Goal: Task Accomplishment & Management: Manage account settings

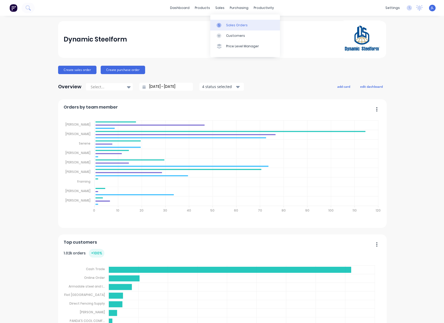
click at [228, 25] on div "Sales Orders" at bounding box center [237, 25] width 22 height 5
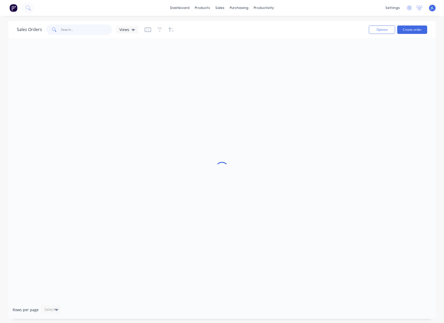
click at [86, 30] on input "text" at bounding box center [86, 29] width 51 height 11
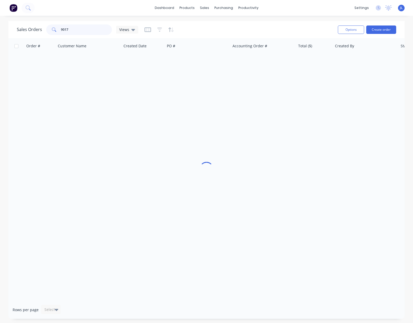
type input "9017"
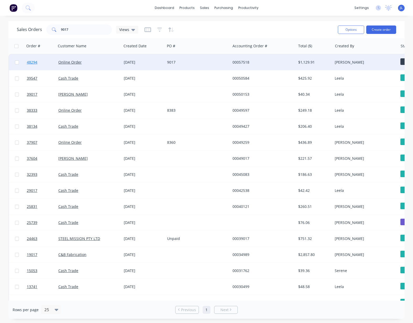
click at [32, 60] on span "48294" at bounding box center [32, 62] width 11 height 5
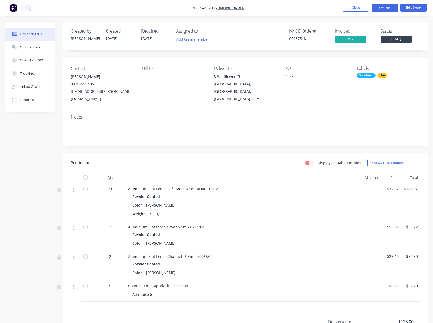
click at [383, 10] on button "Options" at bounding box center [385, 8] width 26 height 8
click at [20, 100] on div "Timeline" at bounding box center [27, 99] width 14 height 5
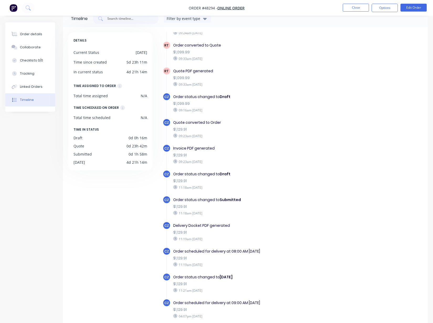
scroll to position [37, 0]
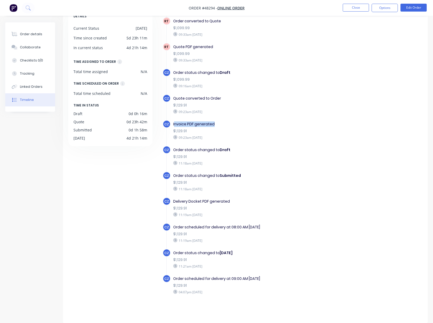
drag, startPoint x: 175, startPoint y: 122, endPoint x: 236, endPoint y: 127, distance: 61.1
click at [233, 127] on div "Invoice PDF generated $1,129.91 09:23am Thursday 21/08/25" at bounding box center [254, 130] width 166 height 21
click at [248, 127] on div "Invoice PDF generated $1,129.91 09:23am Thursday 21/08/25" at bounding box center [254, 130] width 166 height 21
click at [248, 116] on div "CZ Quote converted to Order $1,129.91 09:23am Thursday 21/08/25" at bounding box center [255, 107] width 184 height 26
click at [242, 114] on div "Quote converted to Order $1,129.91 09:23am Thursday 21/08/25" at bounding box center [254, 104] width 166 height 21
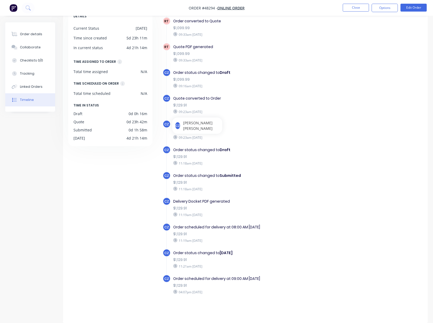
click at [215, 140] on div "Invoice PDF generated $1,129.91 09:23am Thursday 21/08/25" at bounding box center [254, 130] width 166 height 21
click at [26, 33] on div "Order details" at bounding box center [31, 34] width 22 height 5
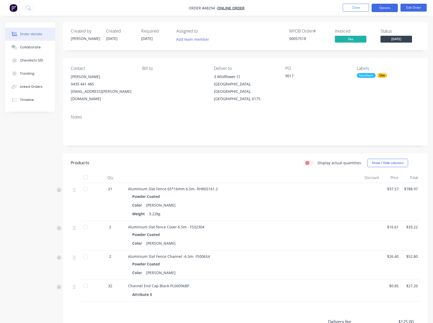
click at [388, 5] on button "Options" at bounding box center [385, 8] width 26 height 8
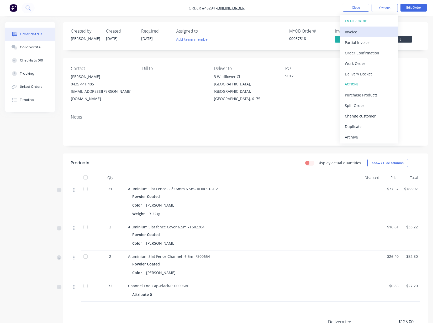
click at [370, 30] on div "Invoice" at bounding box center [369, 32] width 48 height 8
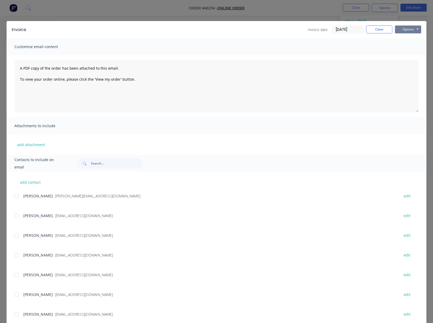
click at [405, 31] on button "Options" at bounding box center [408, 29] width 26 height 8
click at [405, 46] on button "Print" at bounding box center [412, 47] width 34 height 9
drag, startPoint x: 368, startPoint y: 27, endPoint x: 360, endPoint y: 11, distance: 18.0
click at [368, 26] on button "Close" at bounding box center [379, 29] width 26 height 8
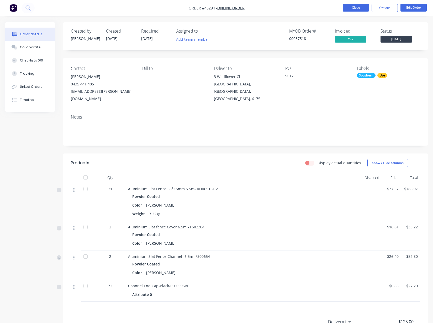
click at [347, 7] on button "Close" at bounding box center [356, 8] width 26 height 8
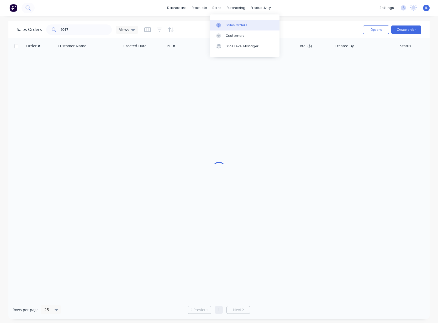
click at [231, 23] on div "Sales Orders" at bounding box center [237, 25] width 22 height 5
click at [70, 30] on input "9017" at bounding box center [86, 29] width 51 height 11
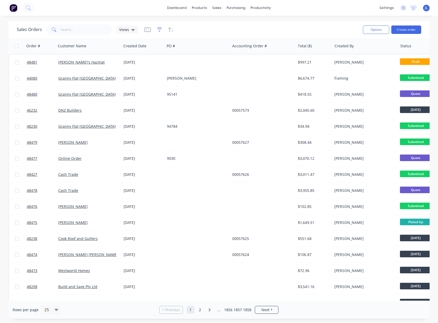
click at [158, 30] on icon "button" at bounding box center [159, 29] width 5 height 5
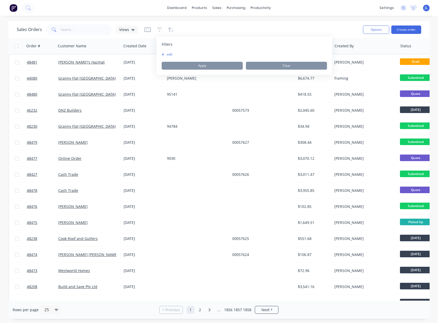
click at [165, 55] on button "add" at bounding box center [168, 54] width 13 height 4
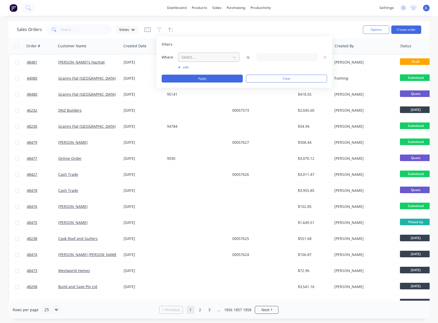
click at [198, 59] on div at bounding box center [204, 57] width 47 height 7
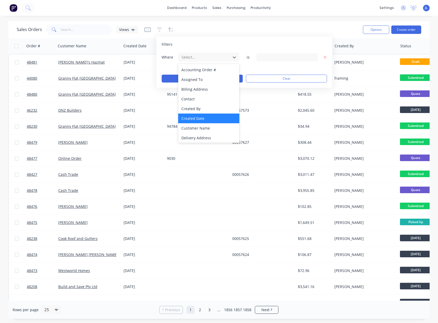
click at [195, 118] on div "Created Date" at bounding box center [208, 118] width 61 height 10
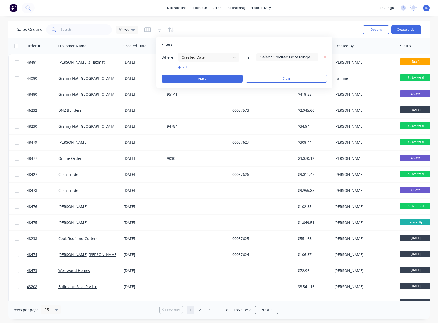
click at [286, 60] on input at bounding box center [287, 57] width 61 height 8
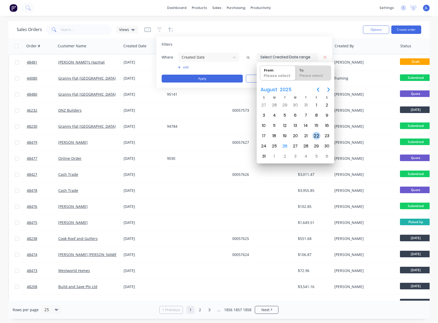
click at [317, 135] on div "22" at bounding box center [317, 136] width 8 height 8
type input "22/08/25"
radio input "false"
radio input "true"
click at [329, 136] on div "23" at bounding box center [327, 136] width 8 height 8
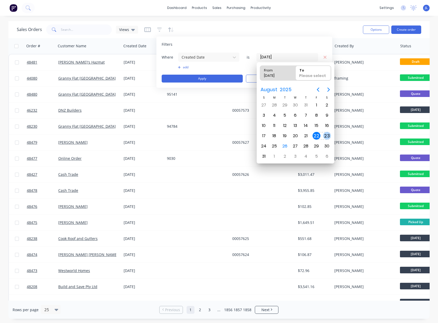
type input "22/08/25 - 23/08/25"
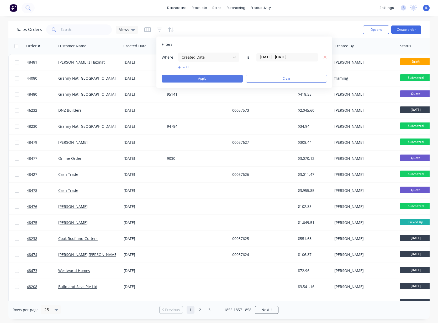
click at [205, 79] on button "Apply" at bounding box center [202, 79] width 81 height 8
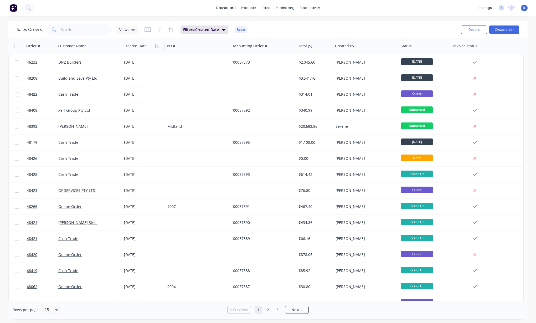
click at [133, 43] on div at bounding box center [141, 46] width 37 height 11
click at [158, 48] on button "button" at bounding box center [157, 46] width 8 height 8
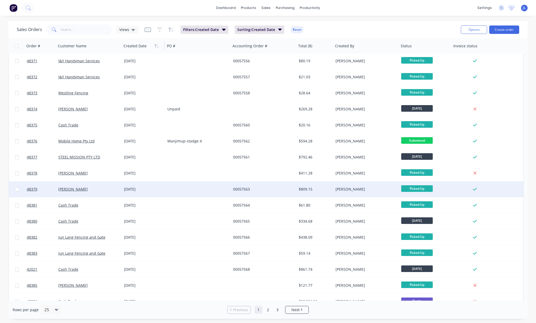
scroll to position [154, 0]
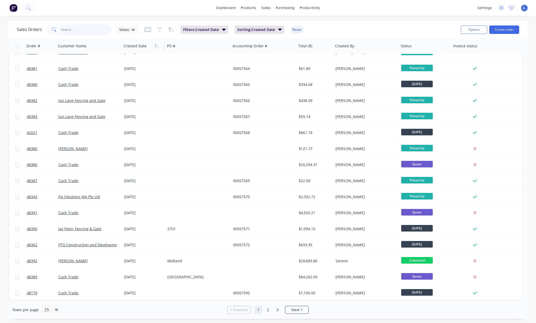
click at [94, 30] on input "text" at bounding box center [86, 29] width 51 height 11
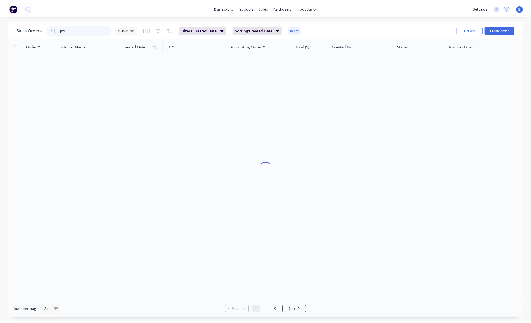
scroll to position [0, 0]
click at [92, 29] on input "pd" at bounding box center [86, 29] width 51 height 11
type input "pd"
click at [281, 36] on div "Customers" at bounding box center [283, 35] width 19 height 5
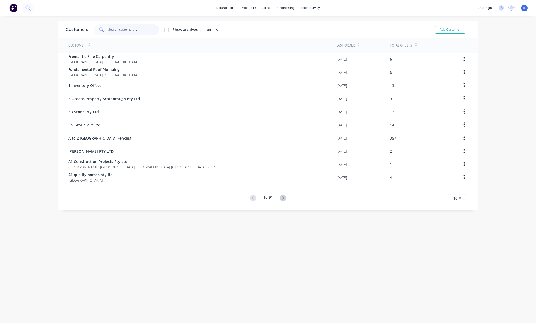
click at [119, 32] on input "text" at bounding box center [133, 29] width 51 height 11
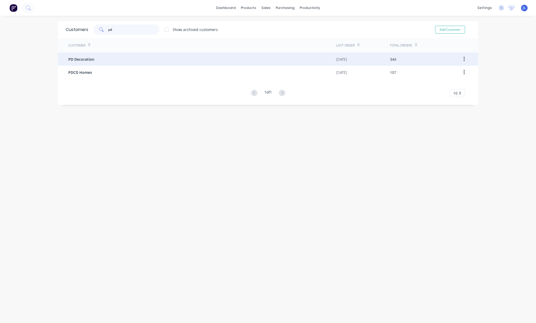
type input "pd"
click at [103, 61] on div "PD Decoration" at bounding box center [202, 59] width 268 height 13
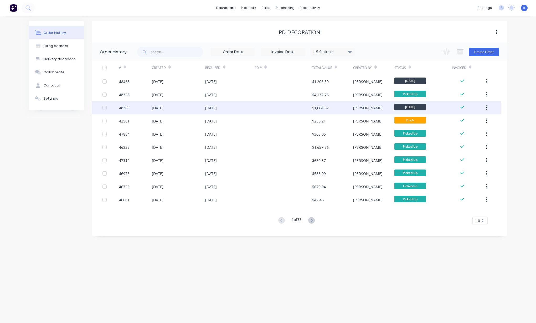
click at [317, 108] on div "$1,664.62" at bounding box center [320, 108] width 17 height 6
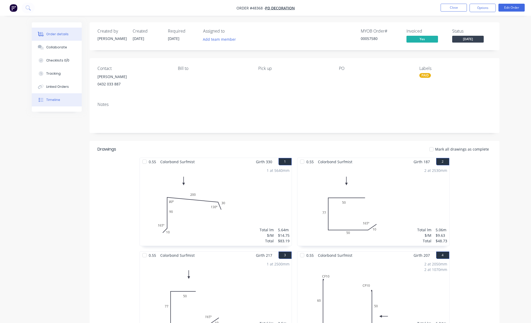
click at [60, 98] on button "Timeline" at bounding box center [57, 99] width 50 height 13
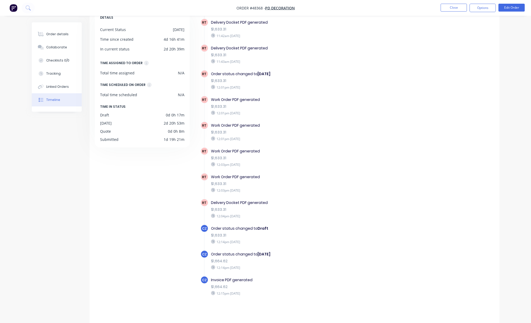
scroll to position [37, 0]
drag, startPoint x: 229, startPoint y: 163, endPoint x: 262, endPoint y: 164, distance: 32.8
click at [262, 164] on div "12:03pm Saturday 23/08/25" at bounding box center [302, 163] width 182 height 5
drag, startPoint x: 216, startPoint y: 164, endPoint x: 237, endPoint y: 164, distance: 20.5
click at [237, 164] on div "12:03pm Saturday 23/08/25" at bounding box center [302, 163] width 182 height 5
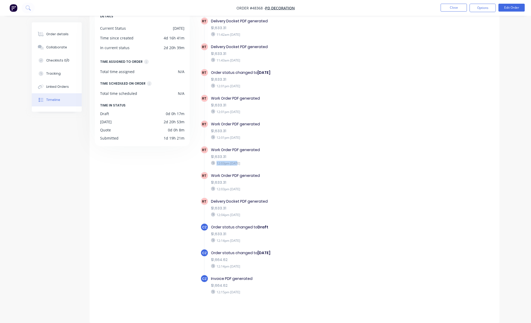
drag, startPoint x: 219, startPoint y: 190, endPoint x: 255, endPoint y: 191, distance: 36.3
click at [255, 191] on div "12:03pm Saturday 23/08/25" at bounding box center [302, 188] width 182 height 5
click at [282, 190] on div "12:03pm Saturday 23/08/25" at bounding box center [302, 188] width 182 height 5
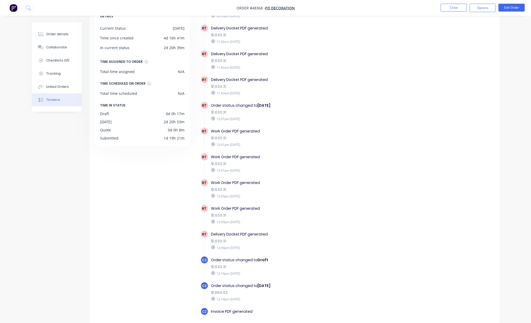
scroll to position [451, 0]
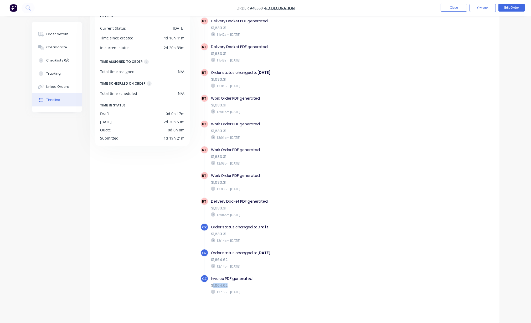
drag, startPoint x: 212, startPoint y: 286, endPoint x: 227, endPoint y: 284, distance: 15.4
click at [227, 284] on div "$1,664.62" at bounding box center [302, 286] width 182 height 6
click at [233, 283] on div "$1,664.62" at bounding box center [302, 286] width 182 height 6
drag, startPoint x: 218, startPoint y: 131, endPoint x: 243, endPoint y: 133, distance: 25.0
click at [243, 133] on div "$1,633.31" at bounding box center [302, 131] width 182 height 6
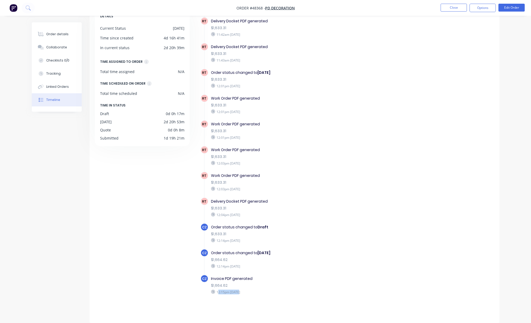
drag, startPoint x: 217, startPoint y: 293, endPoint x: 239, endPoint y: 293, distance: 21.5
click at [239, 293] on div "12:15pm Saturday 23/08/25" at bounding box center [302, 291] width 182 height 5
click at [252, 289] on div "Invoice PDF generated $1,664.62 12:15pm Saturday 23/08/25" at bounding box center [301, 284] width 187 height 21
click at [232, 285] on div "$1,664.62" at bounding box center [302, 286] width 182 height 6
click at [94, 204] on div "DETAILS Current Status Friday Time since created 4d 16h 41m In current status 2…" at bounding box center [295, 159] width 410 height 312
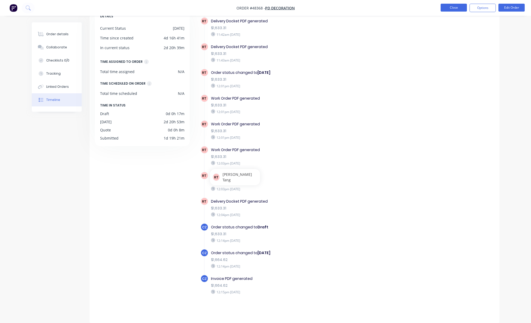
click at [443, 4] on button "Close" at bounding box center [453, 8] width 26 height 8
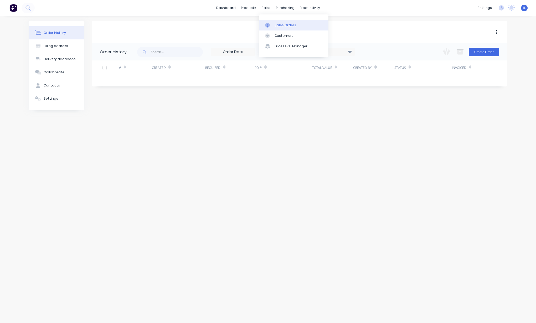
click at [279, 24] on div "Sales Orders" at bounding box center [285, 25] width 22 height 5
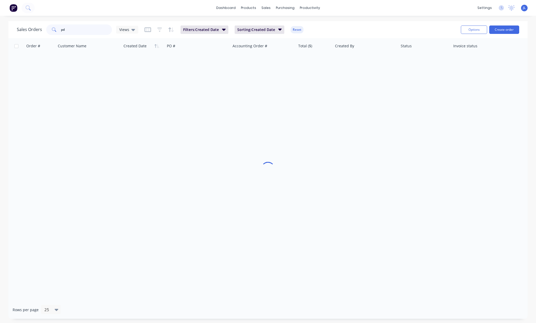
click at [103, 26] on input "pd" at bounding box center [86, 29] width 51 height 11
type input "57123"
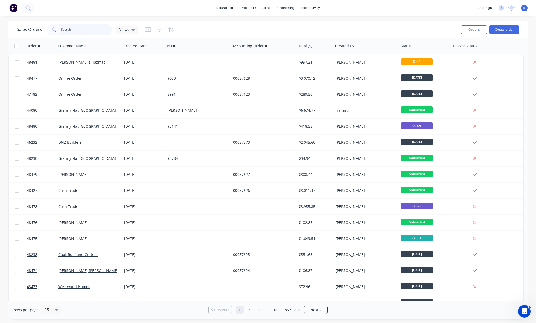
click at [77, 30] on input "text" at bounding box center [86, 29] width 51 height 11
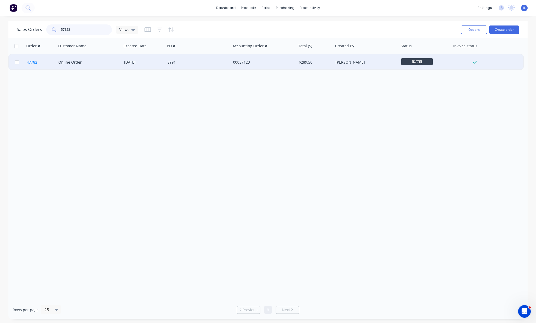
type input "57123"
click at [29, 63] on span "47782" at bounding box center [32, 62] width 11 height 5
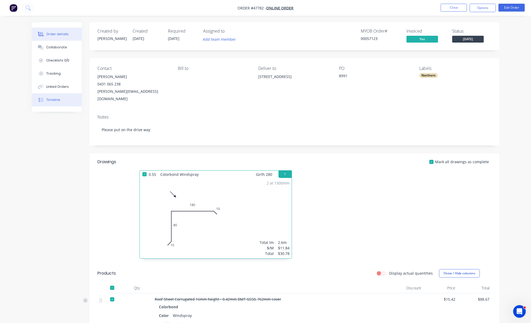
click at [50, 97] on button "Timeline" at bounding box center [57, 99] width 50 height 13
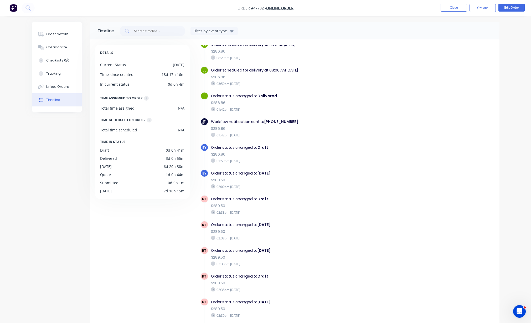
scroll to position [701, 0]
drag, startPoint x: 215, startPoint y: 150, endPoint x: 228, endPoint y: 148, distance: 13.7
click at [228, 152] on div "$286.86" at bounding box center [302, 155] width 182 height 6
drag, startPoint x: 213, startPoint y: 176, endPoint x: 241, endPoint y: 176, distance: 28.1
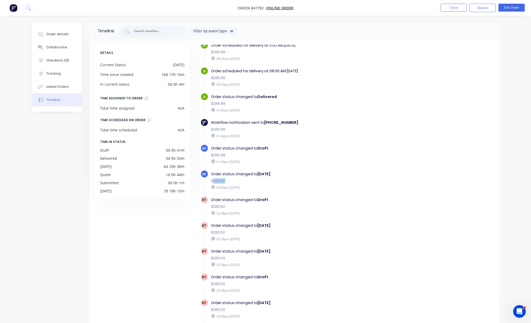
click at [241, 178] on div "$289.50" at bounding box center [302, 181] width 182 height 6
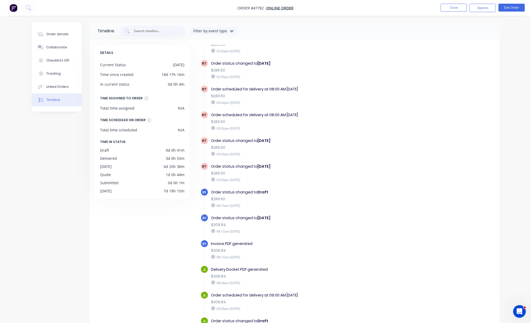
scroll to position [1062, 0]
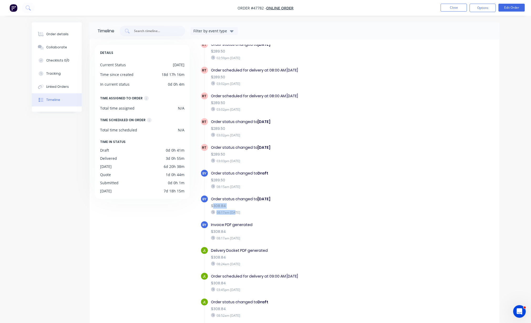
drag, startPoint x: 213, startPoint y: 200, endPoint x: 236, endPoint y: 206, distance: 24.6
click at [236, 206] on div "Order status changed to Tuesday $308.84 08:17am Monday 25/08/25" at bounding box center [301, 205] width 187 height 21
click at [264, 210] on div "08:17am Monday 25/08/25" at bounding box center [302, 212] width 182 height 5
drag, startPoint x: 212, startPoint y: 252, endPoint x: 231, endPoint y: 252, distance: 19.2
click at [231, 254] on div "$308.84" at bounding box center [302, 257] width 182 height 6
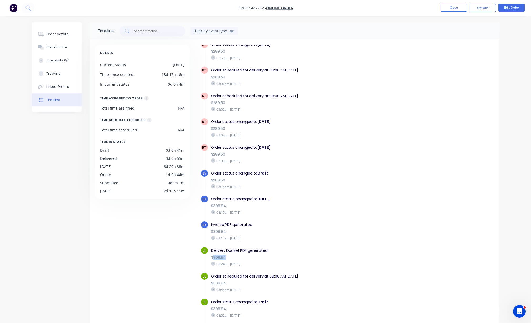
click at [239, 254] on div "$308.84" at bounding box center [302, 257] width 182 height 6
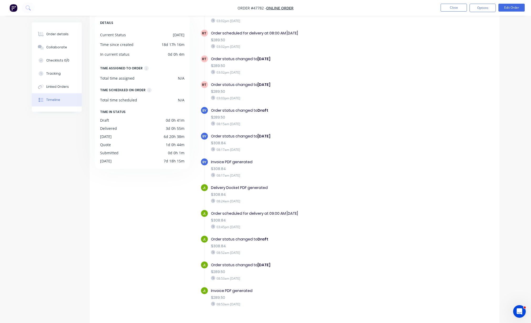
scroll to position [37, 0]
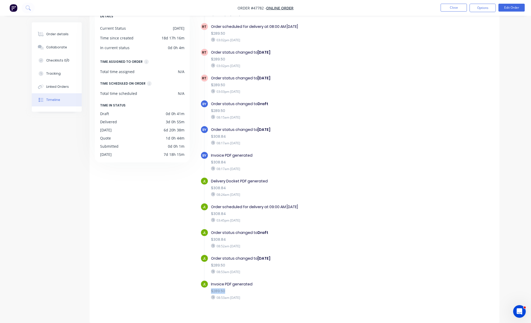
drag, startPoint x: 217, startPoint y: 285, endPoint x: 232, endPoint y: 285, distance: 15.8
click at [232, 285] on div "Invoice PDF generated $289.50 08:53am Tuesday 26/08/25" at bounding box center [301, 290] width 187 height 21
click at [237, 288] on div "$289.50" at bounding box center [302, 291] width 182 height 6
click at [516, 9] on button "Edit Order" at bounding box center [511, 8] width 26 height 8
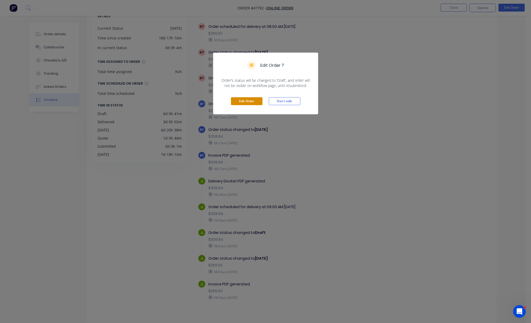
click at [256, 102] on button "Edit Order" at bounding box center [247, 101] width 32 height 8
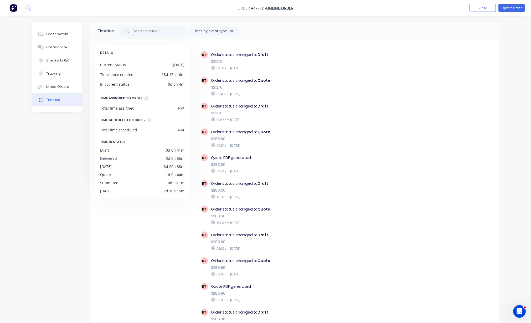
scroll to position [164, 0]
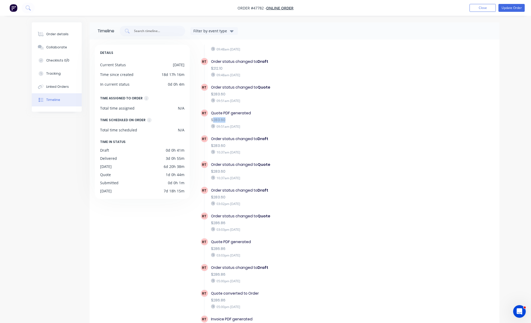
drag, startPoint x: 213, startPoint y: 118, endPoint x: 236, endPoint y: 119, distance: 22.9
click at [236, 119] on div "$283.60" at bounding box center [302, 120] width 182 height 6
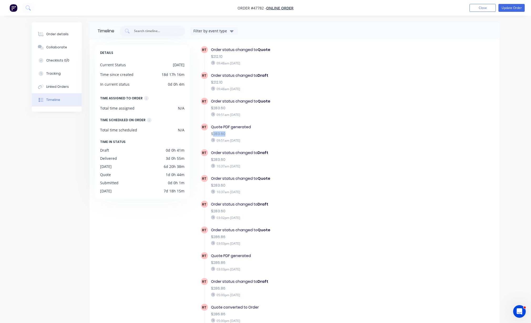
scroll to position [131, 0]
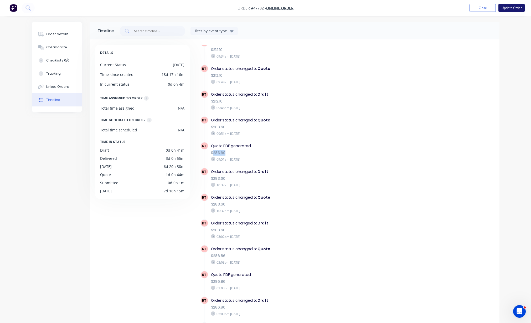
click at [506, 8] on button "Update Order" at bounding box center [511, 8] width 26 height 8
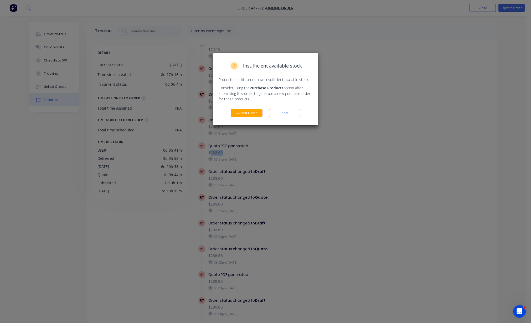
click at [284, 112] on button "Cancel" at bounding box center [285, 113] width 32 height 8
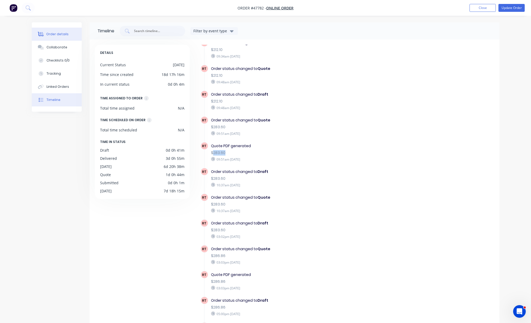
click at [49, 29] on button "Order details" at bounding box center [57, 34] width 50 height 13
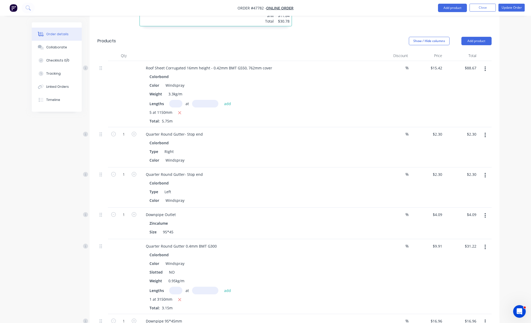
scroll to position [228, 0]
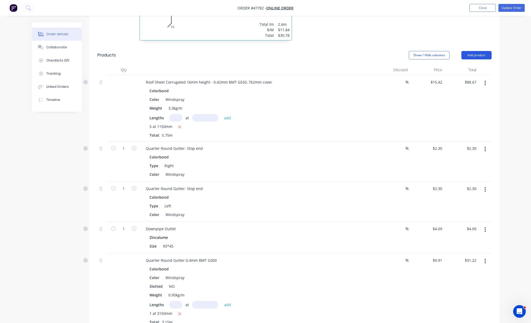
click at [478, 51] on button "Add product" at bounding box center [476, 55] width 30 height 8
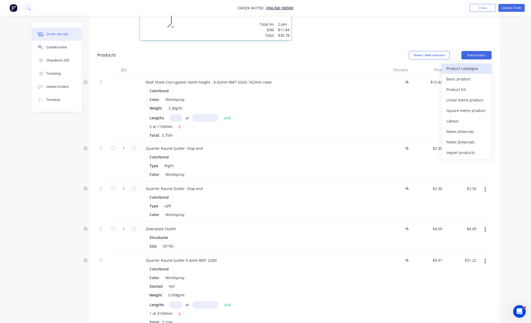
click at [475, 65] on div "Product catalogue" at bounding box center [466, 69] width 40 height 8
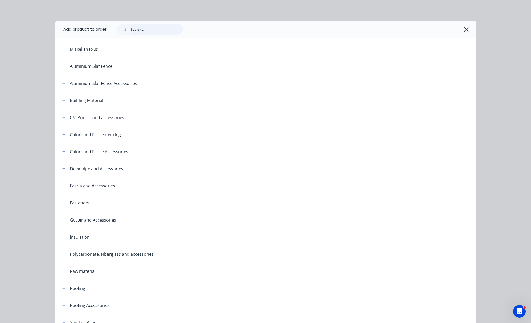
click at [142, 30] on input "text" at bounding box center [157, 29] width 52 height 11
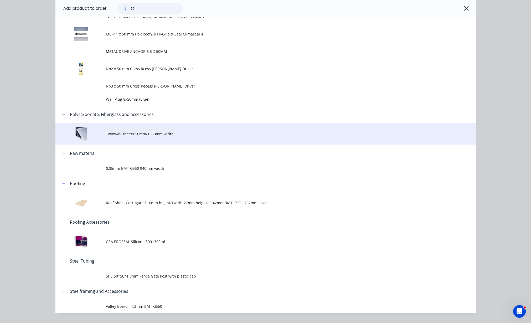
scroll to position [361, 0]
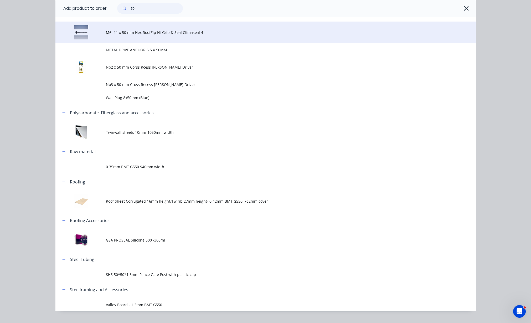
type input "50"
click at [144, 32] on span "M6 -11 x 50 mm Hex RoofZip Hi-Grip & Seal Climaseal 4" at bounding box center [254, 33] width 296 height 6
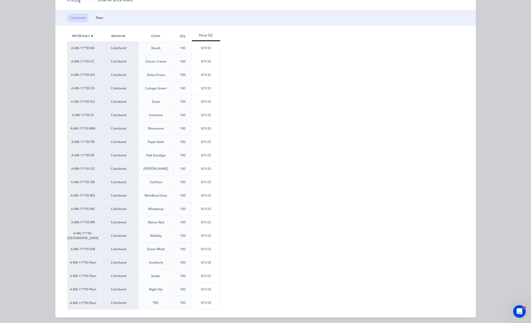
scroll to position [78, 0]
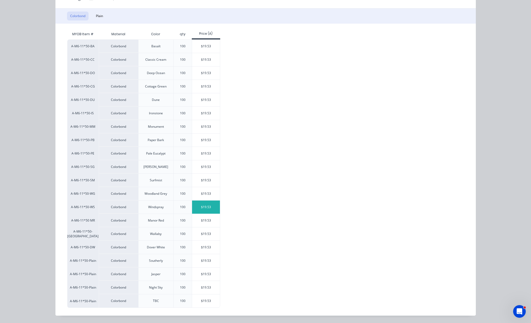
click at [204, 208] on div "$19.53" at bounding box center [206, 206] width 28 height 13
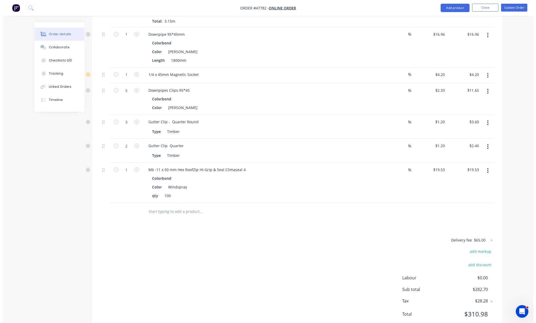
scroll to position [531, 0]
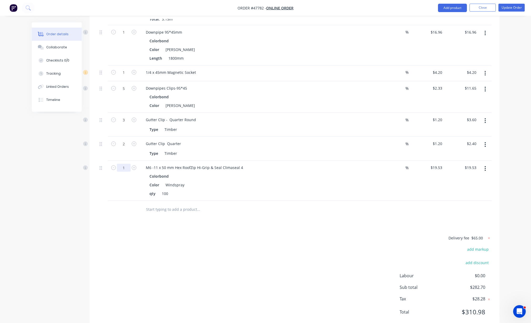
type input "0.9"
type input "$17.58"
click at [296, 235] on div "Delivery fee $65.00 add markup add discount Labour $0.00 Sub total $282.70 Tax …" at bounding box center [294, 278] width 394 height 87
click at [308, 202] on div at bounding box center [233, 209] width 189 height 17
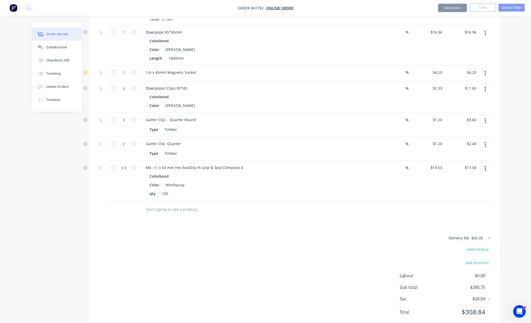
click at [346, 201] on div at bounding box center [294, 209] width 394 height 17
click at [513, 9] on button "Update Order" at bounding box center [511, 8] width 26 height 8
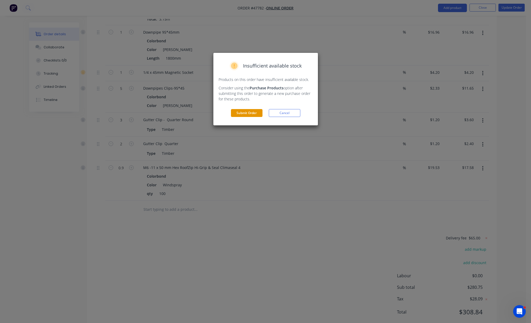
click at [255, 111] on button "Submit Order" at bounding box center [247, 113] width 32 height 8
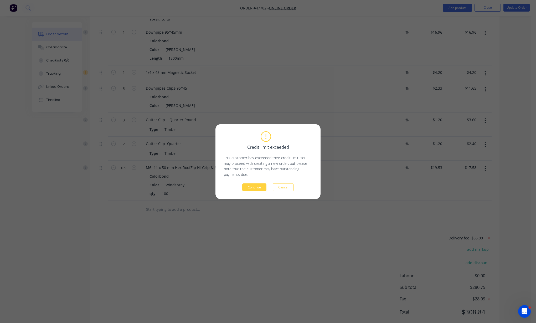
click at [257, 187] on button "Continue" at bounding box center [254, 187] width 24 height 8
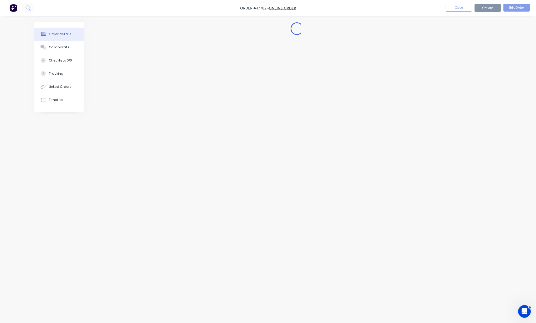
scroll to position [0, 0]
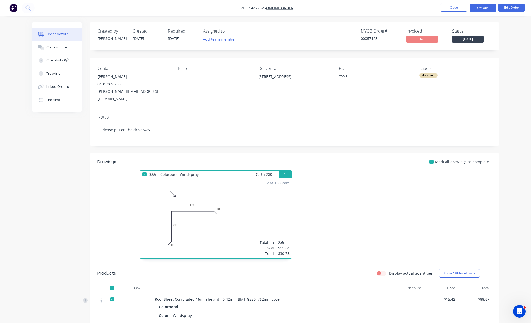
click at [484, 9] on button "Options" at bounding box center [482, 8] width 26 height 8
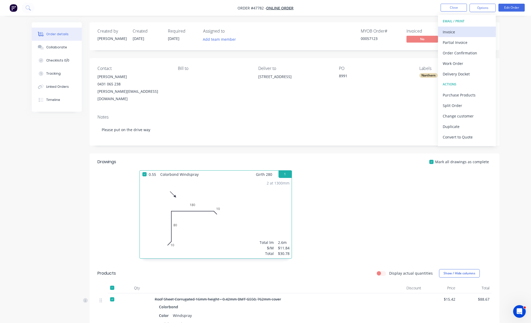
click at [478, 28] on div "Invoice" at bounding box center [466, 32] width 48 height 8
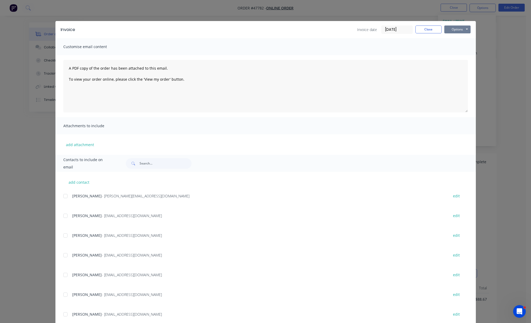
click at [456, 29] on button "Options" at bounding box center [457, 29] width 26 height 8
click at [456, 50] on button "Print" at bounding box center [461, 47] width 34 height 9
click at [415, 28] on button "Close" at bounding box center [428, 29] width 26 height 8
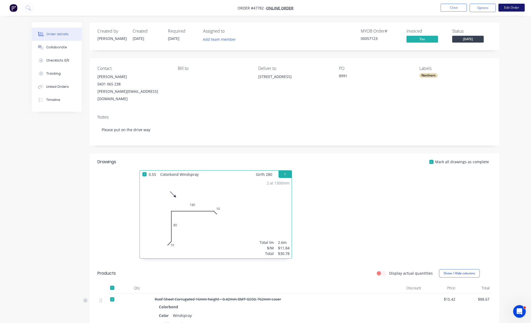
click at [502, 8] on button "Edit Order" at bounding box center [511, 8] width 26 height 8
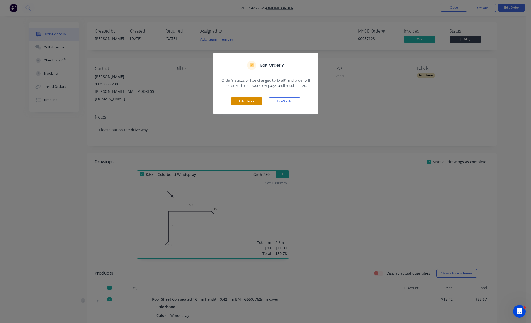
click at [248, 103] on button "Edit Order" at bounding box center [247, 101] width 32 height 8
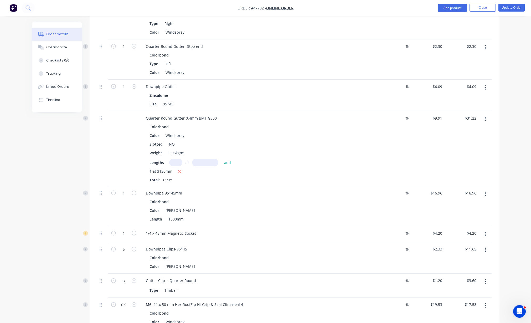
scroll to position [531, 0]
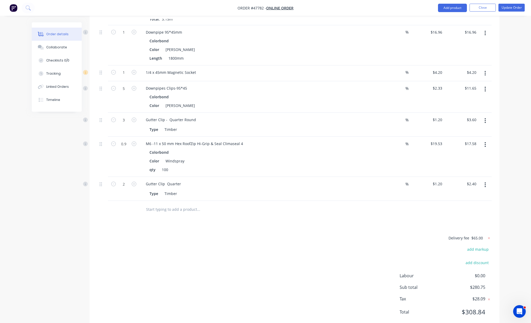
click at [487, 180] on button "button" at bounding box center [485, 184] width 12 height 9
click at [462, 226] on div "Delete" at bounding box center [466, 230] width 40 height 8
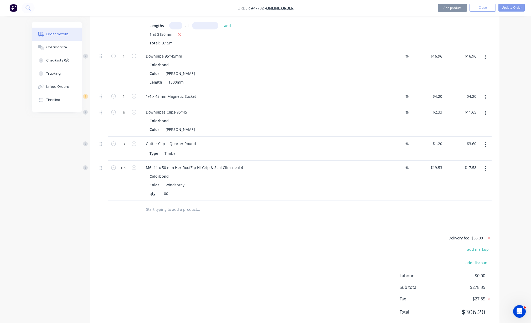
drag, startPoint x: 505, startPoint y: 162, endPoint x: 525, endPoint y: 69, distance: 95.6
click at [514, 7] on button "Update Order" at bounding box center [511, 8] width 26 height 8
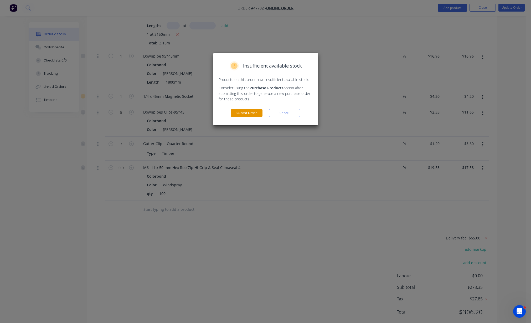
click at [249, 112] on button "Submit Order" at bounding box center [247, 113] width 32 height 8
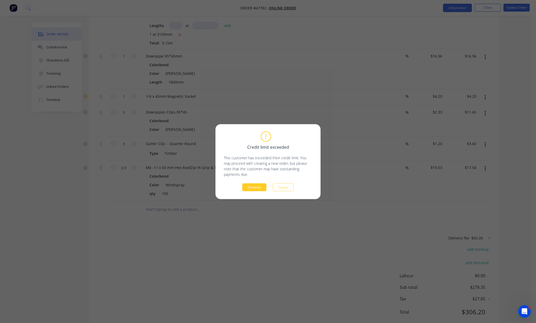
click at [253, 188] on button "Continue" at bounding box center [254, 187] width 24 height 8
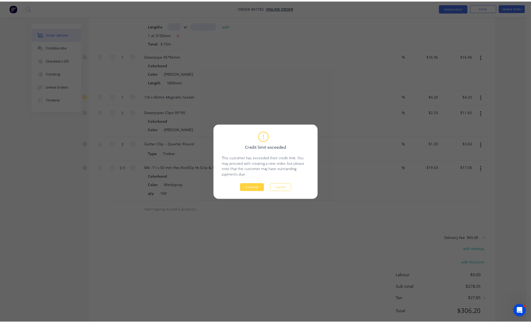
scroll to position [0, 0]
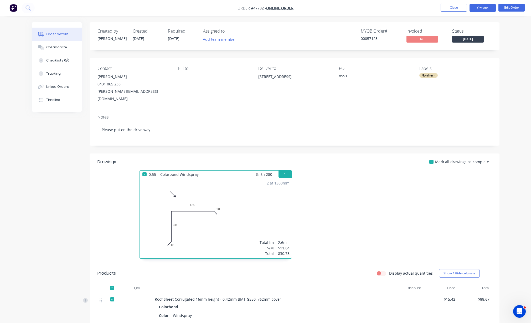
click at [485, 10] on button "Options" at bounding box center [482, 8] width 26 height 8
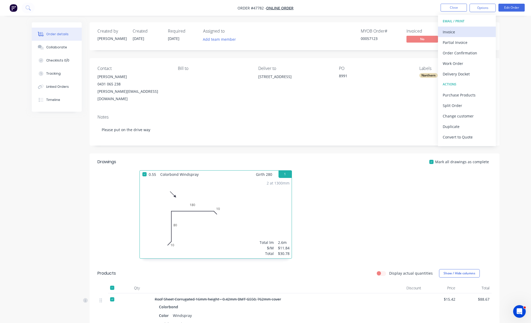
click at [473, 29] on div "Invoice" at bounding box center [466, 32] width 48 height 8
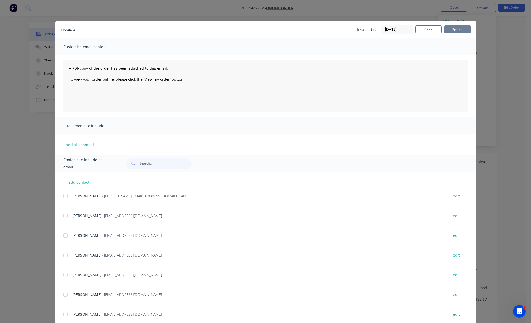
click at [458, 30] on button "Options" at bounding box center [457, 29] width 26 height 8
click at [461, 47] on button "Print" at bounding box center [461, 47] width 34 height 9
click at [433, 28] on button "Close" at bounding box center [428, 29] width 26 height 8
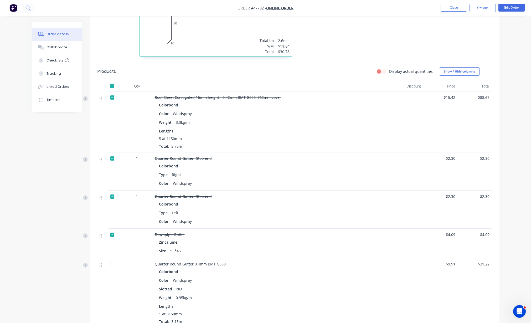
scroll to position [434, 0]
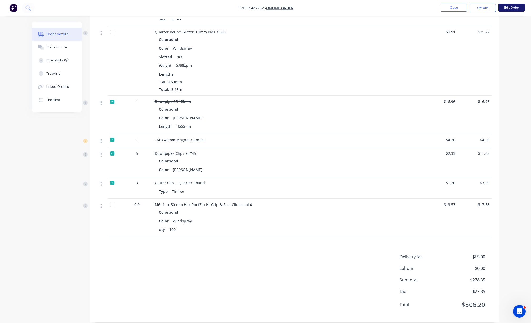
click at [501, 9] on button "Edit Order" at bounding box center [511, 8] width 26 height 8
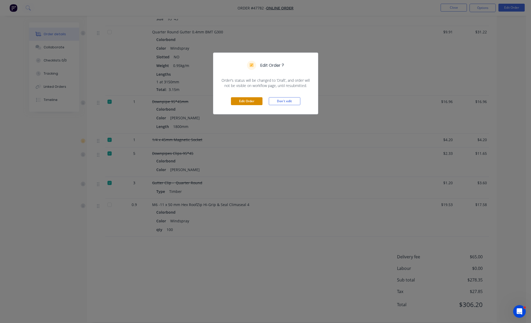
click at [260, 100] on button "Edit Order" at bounding box center [247, 101] width 32 height 8
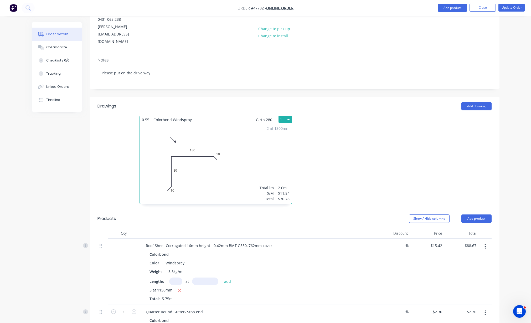
scroll to position [507, 0]
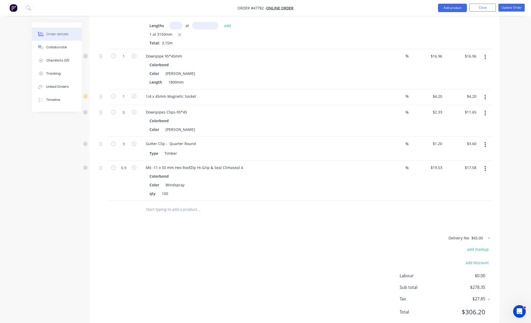
click at [483, 140] on button "button" at bounding box center [485, 144] width 12 height 9
click at [472, 165] on div "Duplicate" at bounding box center [466, 169] width 40 height 8
click at [136, 205] on icon "button" at bounding box center [134, 207] width 5 height 5
type input "2"
type input "$2.40"
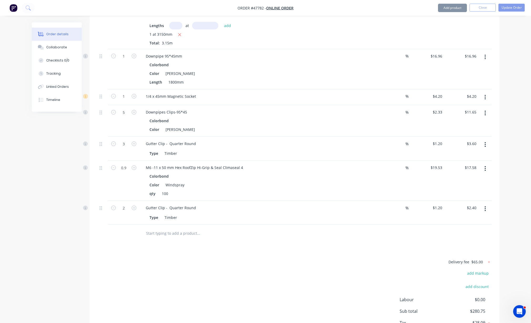
drag, startPoint x: 237, startPoint y: 228, endPoint x: 295, endPoint y: 212, distance: 60.9
click at [237, 228] on div "Drawings Add drawing 0.55 Colorbond Windspray Girth 280 1 0 10 80 180 10 0 10 8…" at bounding box center [295, 3] width 410 height 699
click at [487, 164] on button "button" at bounding box center [485, 168] width 12 height 9
click at [450, 210] on div "Delete" at bounding box center [466, 214] width 40 height 8
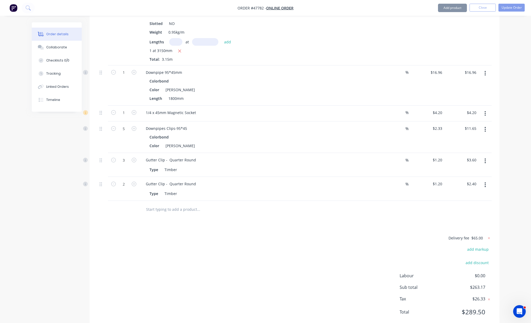
click at [511, 8] on button "Update Order" at bounding box center [511, 8] width 26 height 8
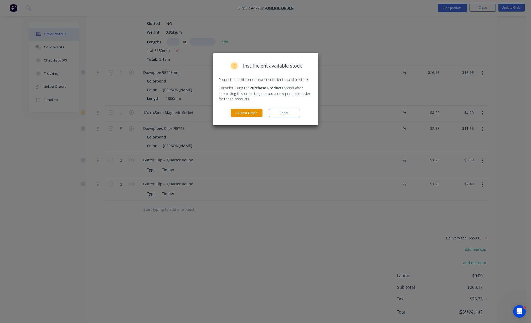
click at [237, 111] on button "Submit Order" at bounding box center [247, 113] width 32 height 8
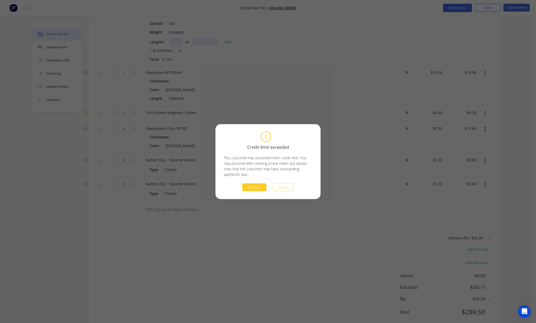
click at [254, 185] on button "Continue" at bounding box center [254, 187] width 24 height 8
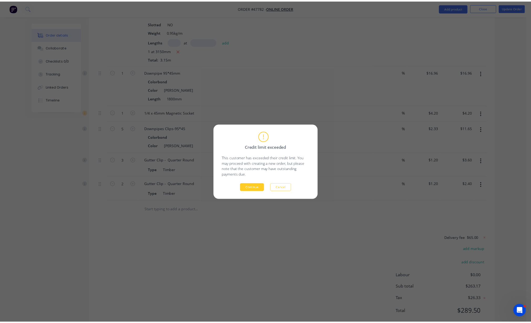
scroll to position [0, 0]
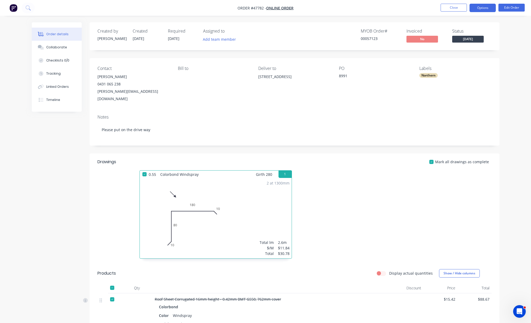
click at [487, 8] on button "Options" at bounding box center [482, 8] width 26 height 8
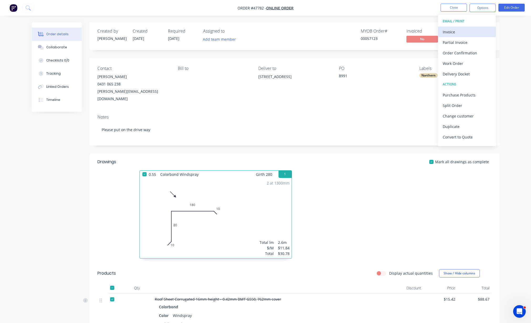
click at [461, 34] on div "Invoice" at bounding box center [466, 32] width 48 height 8
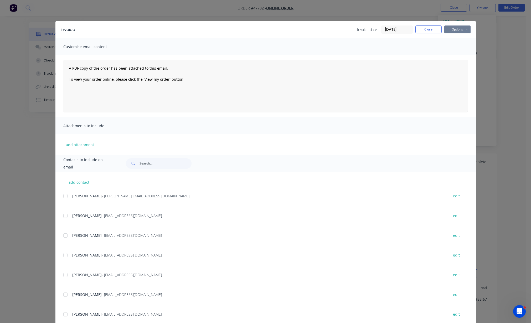
click at [451, 30] on button "Options" at bounding box center [457, 29] width 26 height 8
click at [458, 46] on button "Print" at bounding box center [461, 47] width 34 height 9
click at [416, 27] on button "Close" at bounding box center [428, 29] width 26 height 8
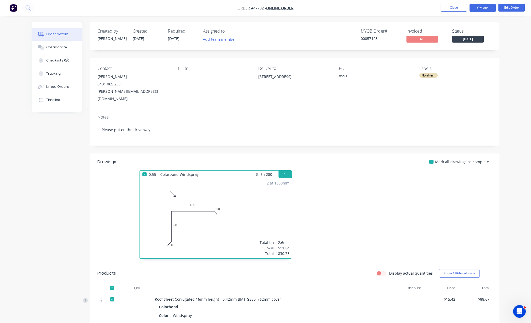
click at [478, 8] on button "Options" at bounding box center [482, 8] width 26 height 8
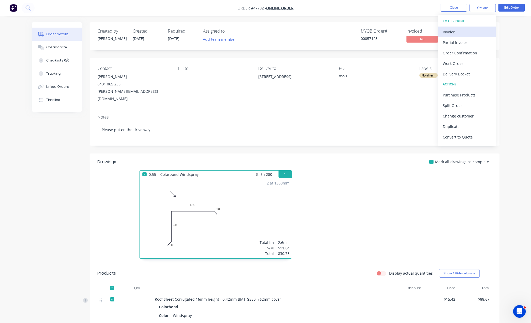
click at [469, 30] on div "Invoice" at bounding box center [466, 32] width 48 height 8
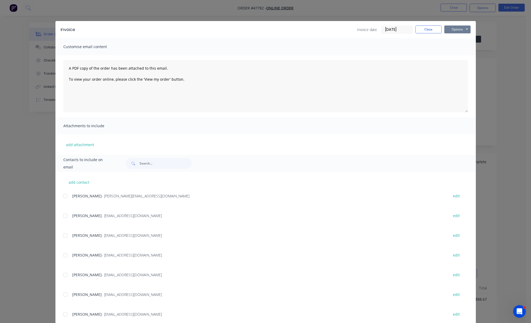
click at [459, 31] on button "Options" at bounding box center [457, 29] width 26 height 8
click at [461, 45] on button "Print" at bounding box center [461, 47] width 34 height 9
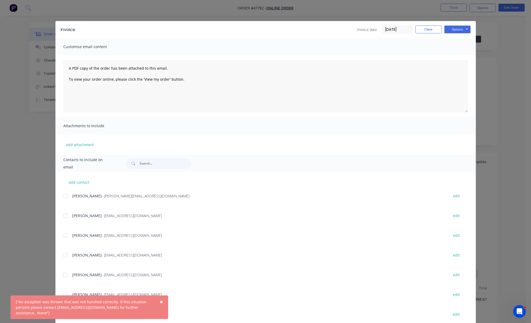
click at [411, 29] on div "Invoice date 26/08/25 Close Options Preview Print Email" at bounding box center [413, 29] width 113 height 8
click at [431, 30] on button "Close" at bounding box center [428, 29] width 26 height 8
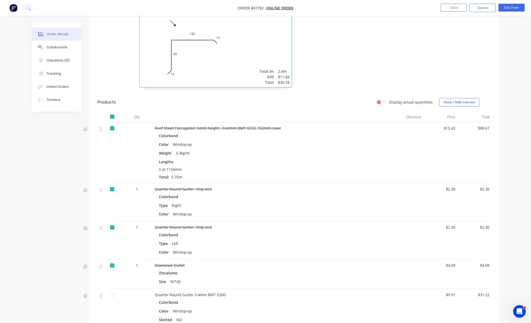
scroll to position [417, 0]
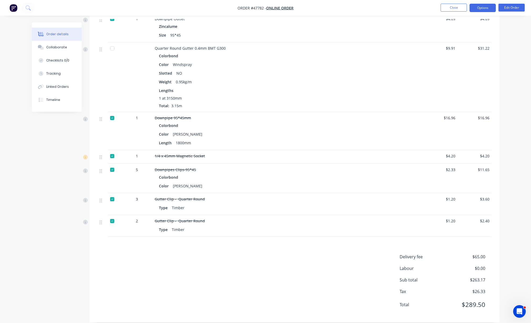
click at [482, 8] on button "Options" at bounding box center [482, 8] width 26 height 8
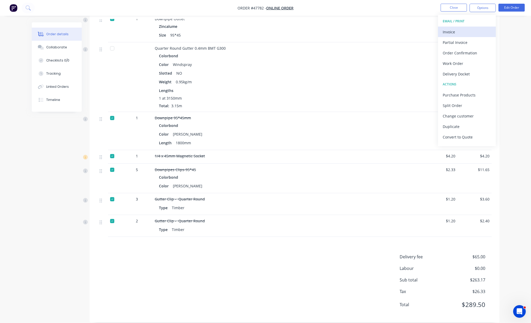
click at [462, 33] on div "Invoice" at bounding box center [466, 32] width 48 height 8
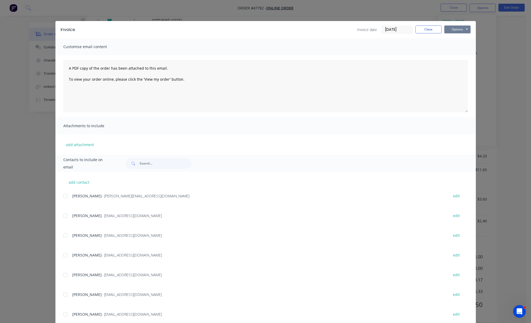
click at [460, 30] on button "Options" at bounding box center [457, 29] width 26 height 8
click at [460, 49] on button "Print" at bounding box center [461, 47] width 34 height 9
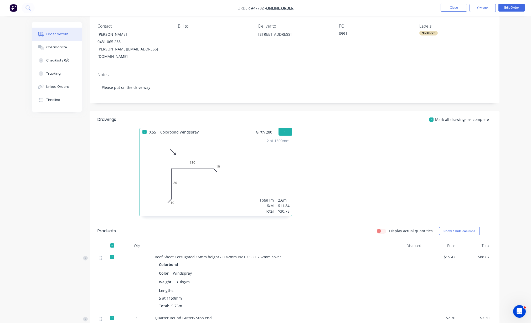
scroll to position [417, 0]
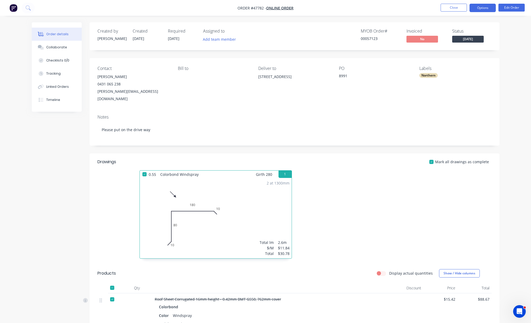
click at [489, 7] on button "Options" at bounding box center [482, 8] width 26 height 8
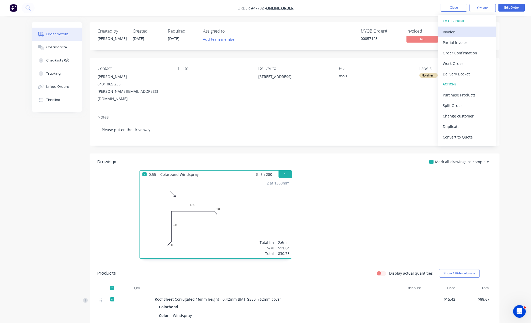
click at [480, 28] on div "Invoice" at bounding box center [466, 32] width 48 height 8
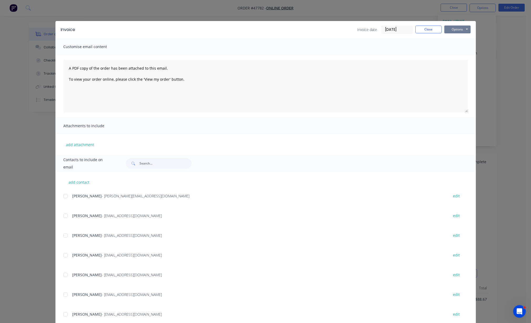
click at [458, 29] on button "Options" at bounding box center [457, 29] width 26 height 8
click at [462, 44] on button "Print" at bounding box center [461, 47] width 34 height 9
click at [430, 29] on button "Close" at bounding box center [428, 29] width 26 height 8
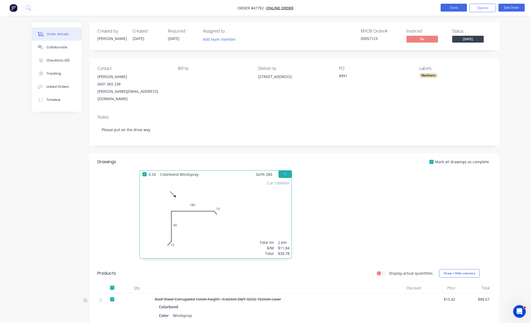
click at [454, 5] on button "Close" at bounding box center [453, 8] width 26 height 8
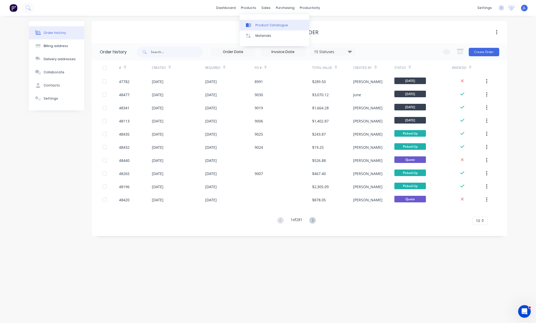
click at [263, 27] on div "Product Catalogue" at bounding box center [271, 25] width 33 height 5
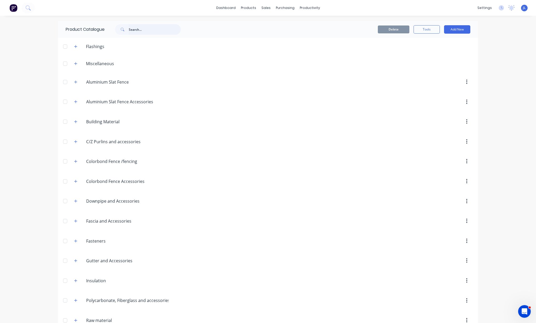
click at [144, 29] on input "text" at bounding box center [155, 29] width 52 height 11
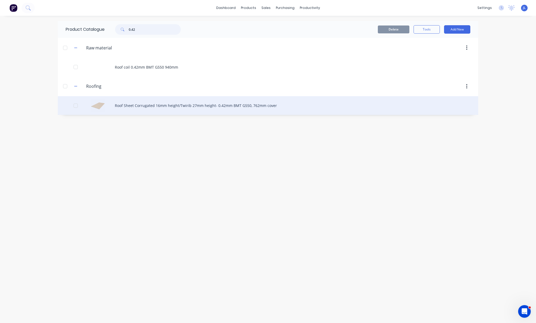
type input "0.42"
click at [151, 110] on div "Roof Sheet Corrugated 16mm height/Twirib 27mm height- 0.42mm BMT G550, 762mm co…" at bounding box center [268, 105] width 420 height 19
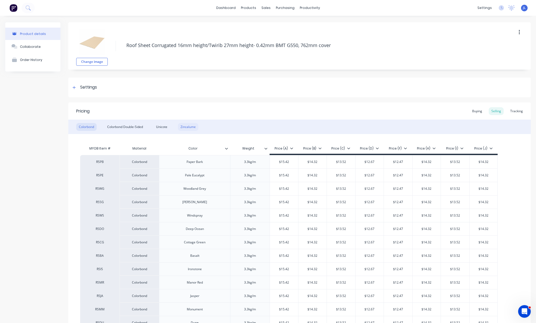
drag, startPoint x: 191, startPoint y: 128, endPoint x: 198, endPoint y: 127, distance: 6.8
click at [191, 128] on div "Zincalume" at bounding box center [188, 127] width 20 height 8
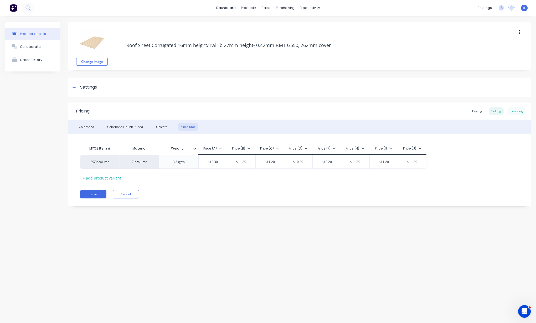
click at [515, 111] on div "Tracking" at bounding box center [516, 111] width 18 height 8
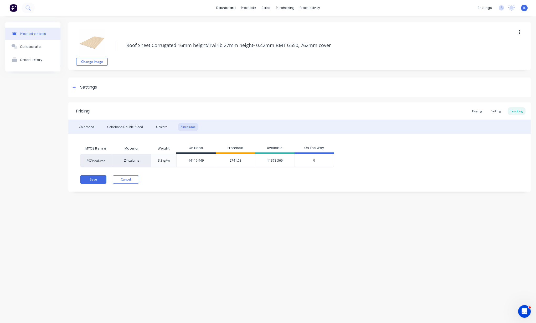
click at [237, 161] on span "2741.58" at bounding box center [236, 160] width 12 height 5
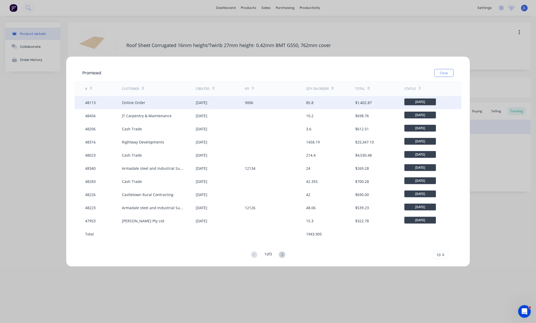
click at [90, 104] on div "48113" at bounding box center [90, 103] width 11 height 6
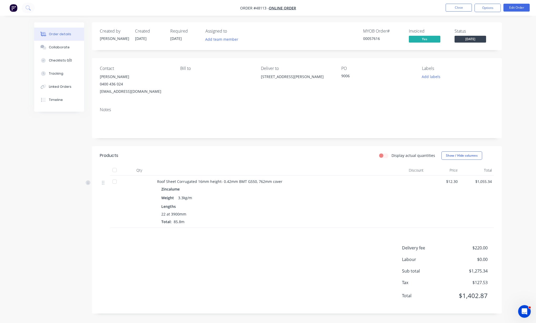
click at [13, 86] on div "Order details Collaborate Checklists 0/0 Tracking Linked Orders Timeline Order …" at bounding box center [268, 161] width 536 height 323
click at [457, 7] on button "Close" at bounding box center [458, 8] width 26 height 8
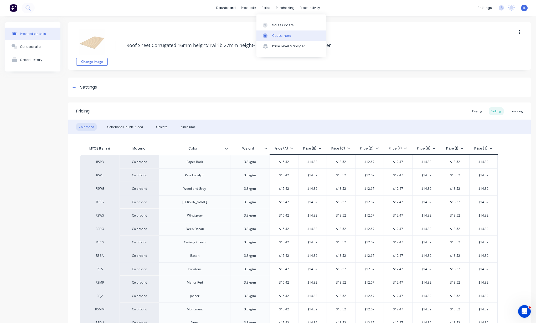
click at [280, 35] on div "Customers" at bounding box center [281, 35] width 19 height 5
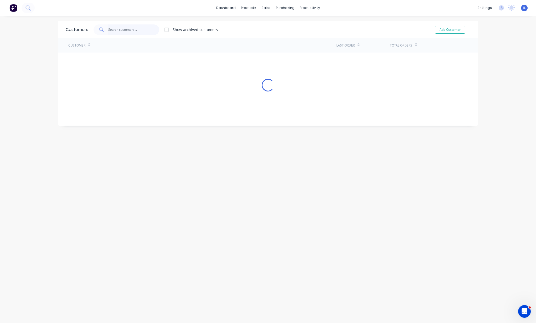
click at [131, 31] on input "text" at bounding box center [133, 29] width 51 height 11
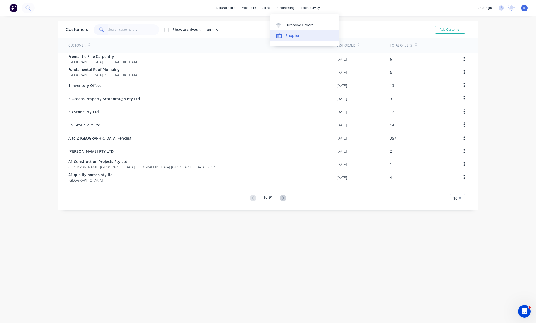
drag, startPoint x: 289, startPoint y: 35, endPoint x: 285, endPoint y: 34, distance: 4.2
click at [288, 35] on div "Suppliers" at bounding box center [293, 35] width 16 height 5
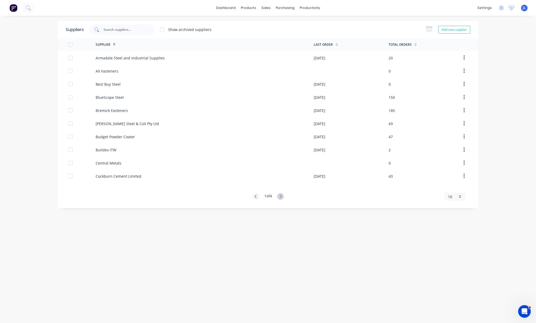
click at [147, 28] on div at bounding box center [122, 29] width 66 height 11
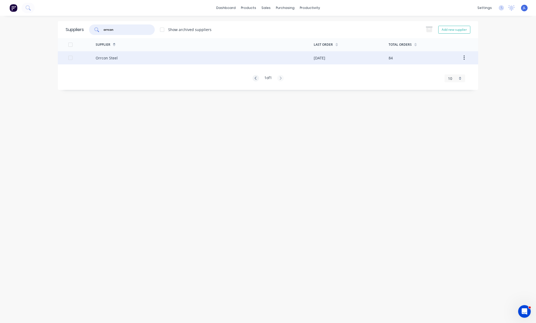
type input "orrcon"
click at [161, 58] on div "Orrcon Steel" at bounding box center [205, 57] width 218 height 13
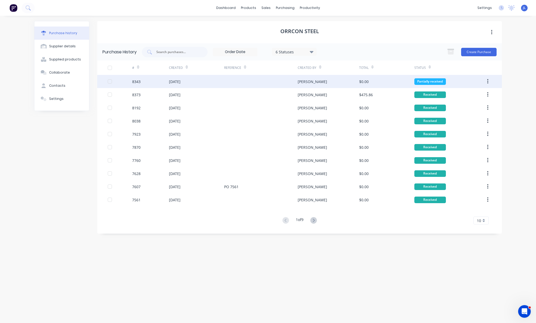
click at [311, 82] on div "[PERSON_NAME]" at bounding box center [328, 81] width 61 height 13
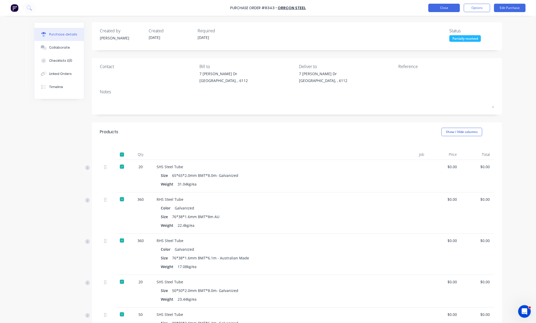
click at [446, 7] on button "Close" at bounding box center [444, 8] width 32 height 8
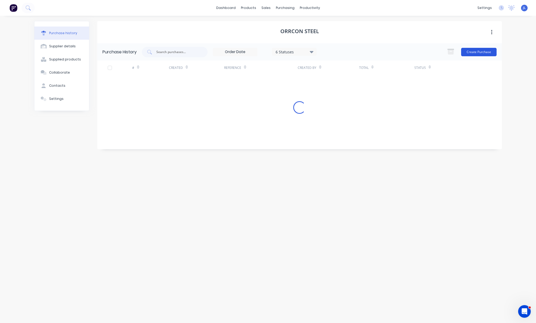
click at [476, 52] on button "Create Purchase" at bounding box center [478, 52] width 35 height 8
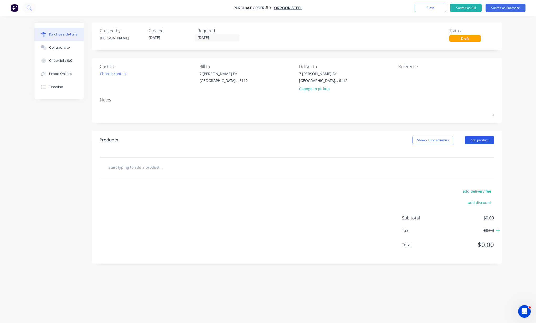
click at [481, 138] on button "Add product" at bounding box center [479, 140] width 29 height 8
click at [474, 154] on div "Product catalogue" at bounding box center [469, 154] width 40 height 8
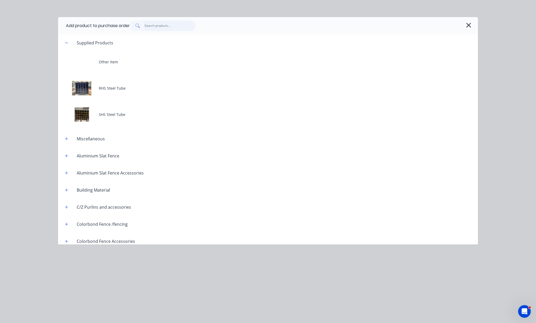
click at [178, 25] on input "text" at bounding box center [169, 25] width 51 height 11
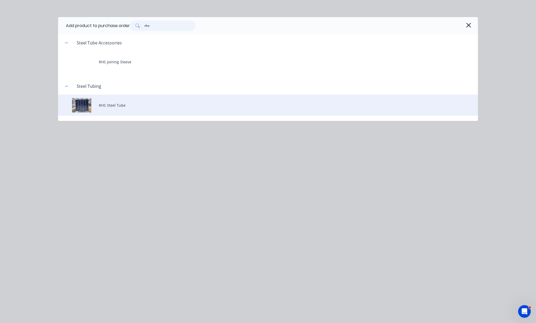
type input "rhs"
click at [122, 111] on div "RHS Steel Tube" at bounding box center [268, 105] width 420 height 21
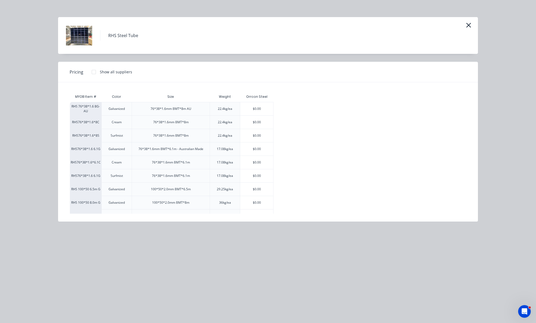
drag, startPoint x: 499, startPoint y: 63, endPoint x: 512, endPoint y: 62, distance: 13.2
click at [499, 63] on div "RHS Steel Tube Pricing Show all suppliers MYOB Item # Color Size Weight Orrcon …" at bounding box center [268, 161] width 536 height 323
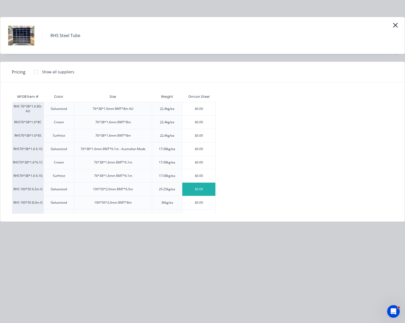
click at [197, 190] on div "$0.00" at bounding box center [198, 189] width 33 height 13
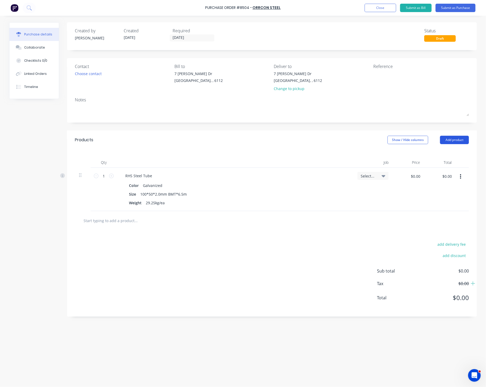
click at [454, 138] on button "Add product" at bounding box center [454, 140] width 29 height 8
click at [445, 154] on div "Product catalogue" at bounding box center [444, 154] width 40 height 8
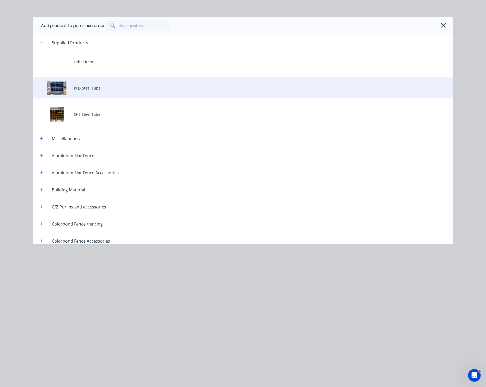
click at [103, 89] on div "RHS Steel Tube" at bounding box center [243, 87] width 420 height 21
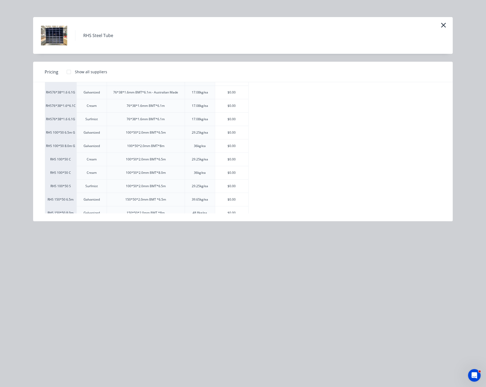
scroll to position [79, 0]
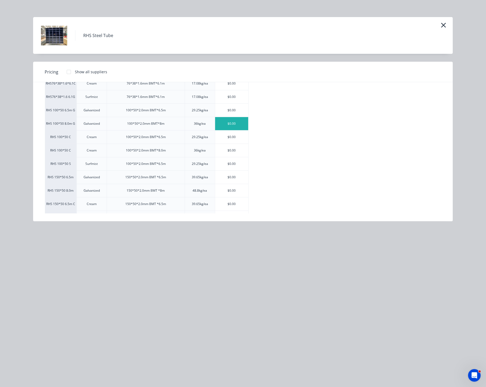
click at [232, 128] on div "$0.00" at bounding box center [231, 123] width 33 height 13
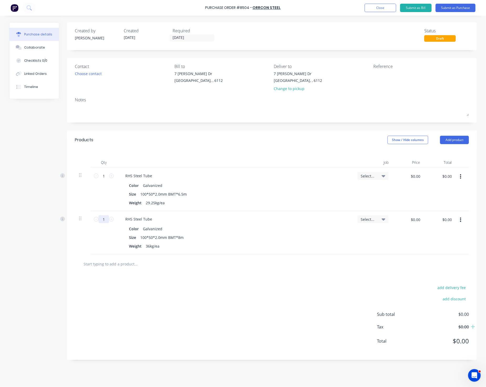
click at [105, 220] on input "1" at bounding box center [103, 219] width 11 height 8
type input "64"
click at [234, 316] on div "add delivery fee add discount Sub total $0.00 Tax $0.00 Total $0.00" at bounding box center [272, 317] width 410 height 86
click at [449, 145] on div "Products Show / Hide columns Add product" at bounding box center [272, 140] width 410 height 19
click at [452, 143] on button "Add product" at bounding box center [454, 140] width 29 height 8
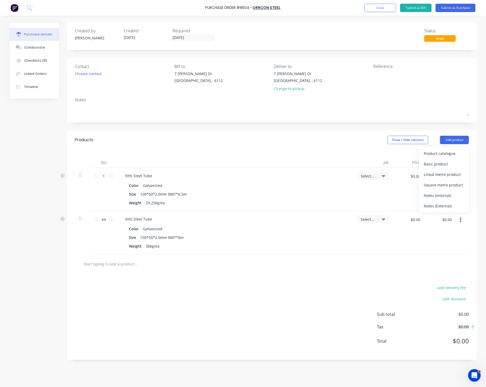
click at [449, 152] on div "Product catalogue" at bounding box center [444, 154] width 40 height 8
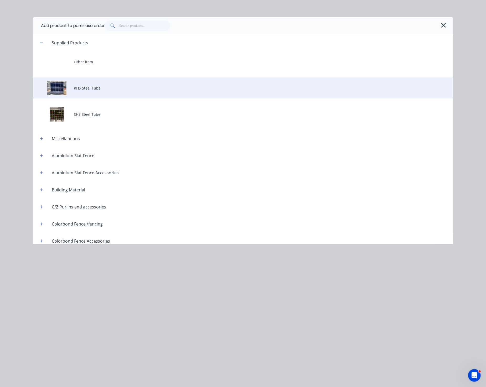
click at [96, 91] on div "RHS Steel Tube" at bounding box center [243, 87] width 420 height 21
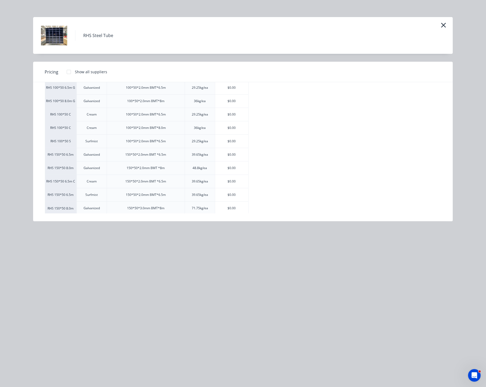
scroll to position [103, 0]
click at [232, 207] on div "$0.00" at bounding box center [231, 206] width 33 height 13
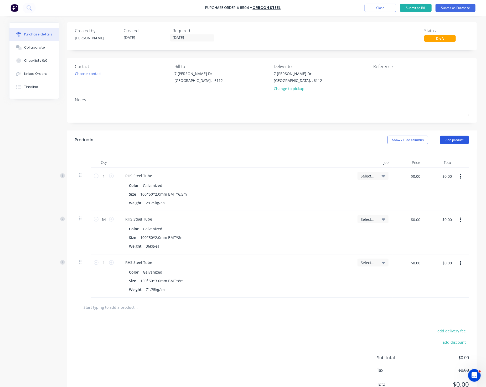
click at [440, 138] on button "Add product" at bounding box center [454, 140] width 29 height 8
click at [446, 152] on div "Product catalogue" at bounding box center [444, 154] width 40 height 8
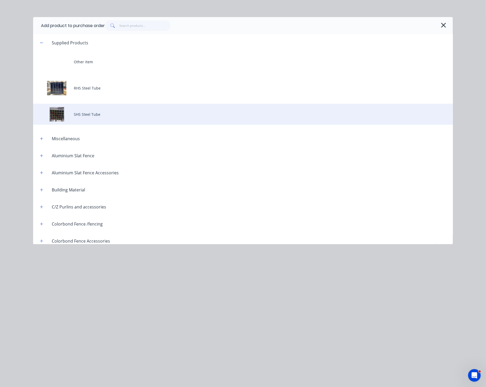
click at [93, 117] on div "SHS Steel Tube" at bounding box center [243, 114] width 420 height 21
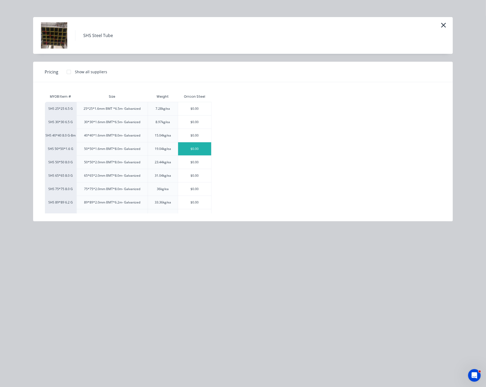
click at [195, 150] on div "$0.00" at bounding box center [194, 148] width 33 height 13
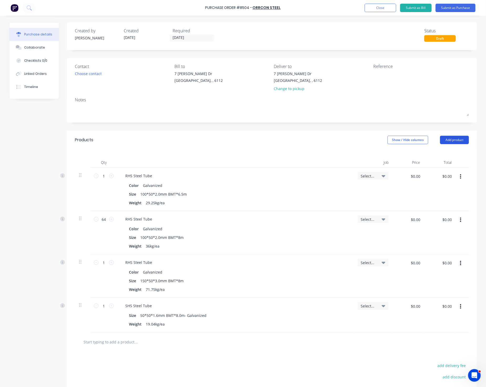
click at [448, 139] on button "Add product" at bounding box center [454, 140] width 29 height 8
click at [447, 153] on div "Product catalogue" at bounding box center [444, 154] width 40 height 8
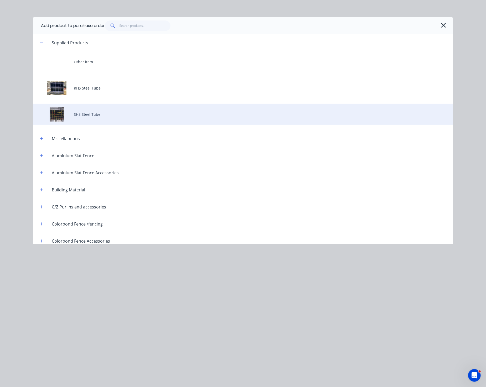
click at [87, 113] on div "SHS Steel Tube" at bounding box center [243, 114] width 420 height 21
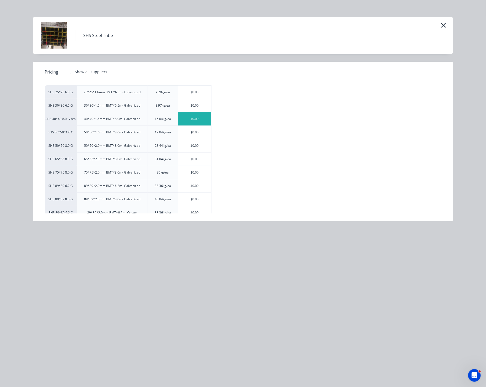
scroll to position [39, 0]
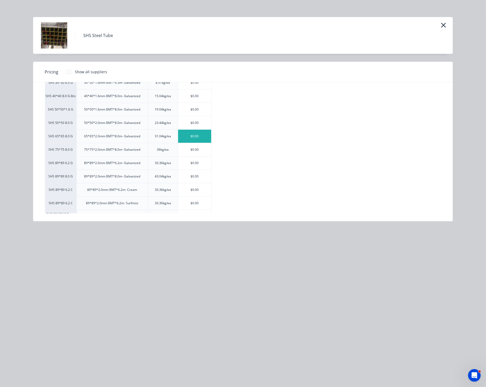
click at [191, 138] on div "$0.00" at bounding box center [194, 136] width 33 height 13
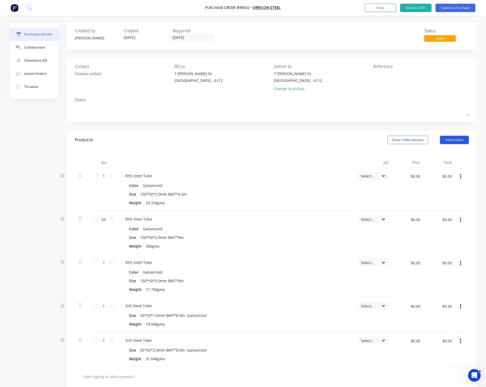
click at [444, 140] on button "Add product" at bounding box center [454, 140] width 29 height 8
click at [446, 152] on div "Product catalogue" at bounding box center [444, 154] width 40 height 8
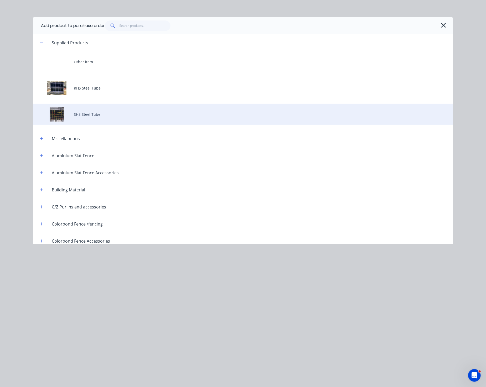
click at [109, 113] on div "SHS Steel Tube" at bounding box center [243, 114] width 420 height 21
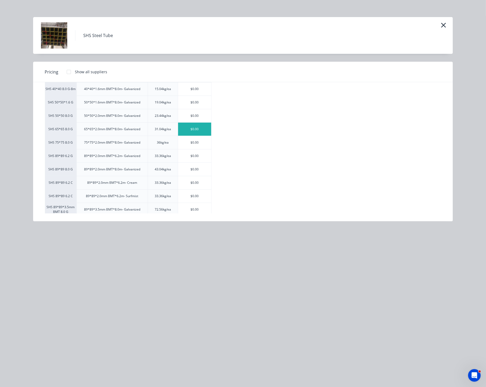
scroll to position [63, 0]
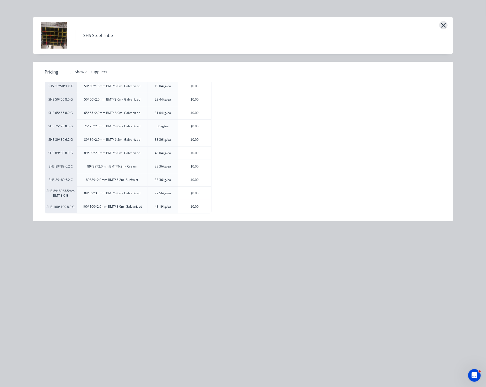
click at [443, 27] on icon "button" at bounding box center [444, 25] width 6 height 7
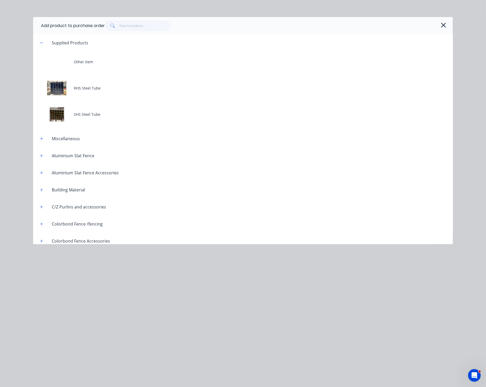
click at [443, 27] on icon "button" at bounding box center [444, 25] width 6 height 7
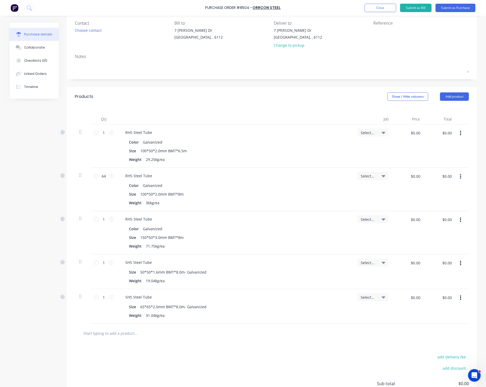
scroll to position [79, 0]
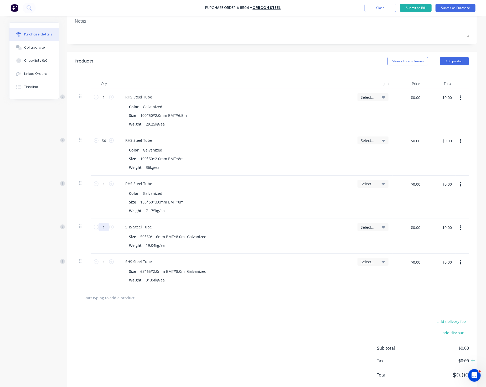
click at [104, 227] on input "1" at bounding box center [103, 227] width 11 height 8
type input "64"
click at [101, 262] on input "1" at bounding box center [103, 262] width 11 height 8
type input "20"
click at [111, 199] on div "1 1" at bounding box center [104, 197] width 26 height 43
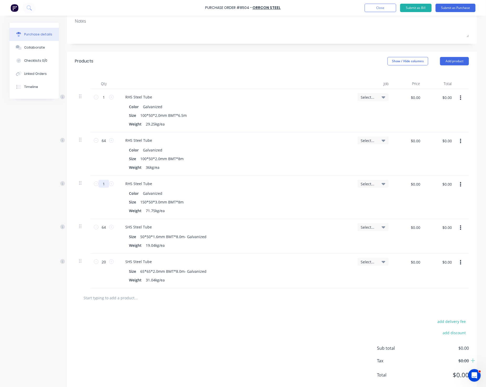
click at [103, 183] on input "1" at bounding box center [103, 184] width 11 height 8
type input "8"
type input "5"
click at [288, 289] on div at bounding box center [272, 297] width 394 height 19
click at [452, 62] on button "Add product" at bounding box center [454, 61] width 29 height 8
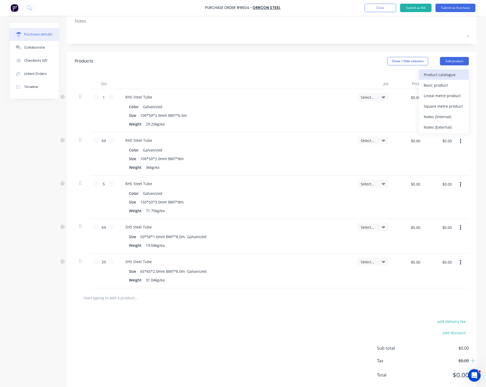
click at [451, 75] on div "Product catalogue" at bounding box center [444, 75] width 40 height 8
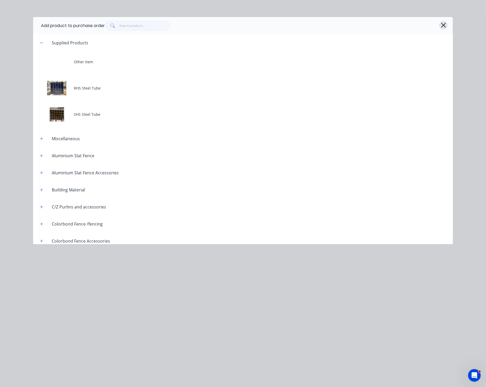
click at [444, 24] on icon "button" at bounding box center [443, 25] width 5 height 5
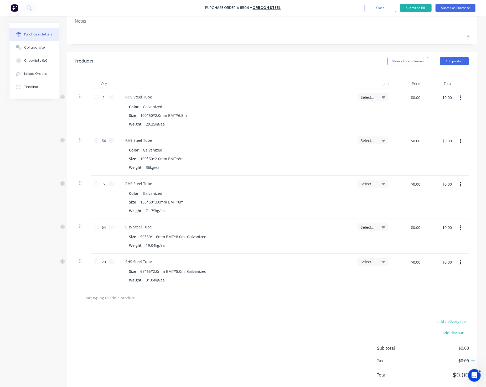
click at [460, 99] on icon "button" at bounding box center [460, 98] width 1 height 6
click at [428, 142] on button "Delete" at bounding box center [444, 143] width 45 height 11
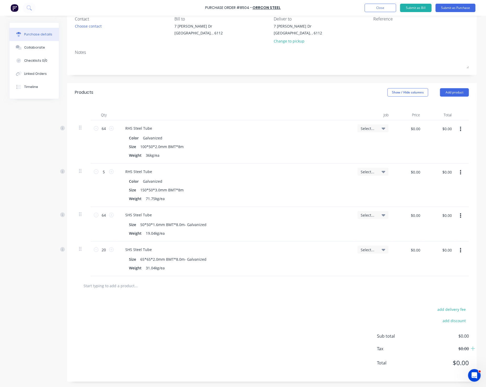
click at [205, 105] on div "Qty Job Price Total 64 64 RHS Steel Tube Color Galvanized Size 100*50*2.0mm BMT…" at bounding box center [272, 189] width 410 height 174
click at [472, 322] on icon "Open Intercom Messenger" at bounding box center [473, 375] width 9 height 9
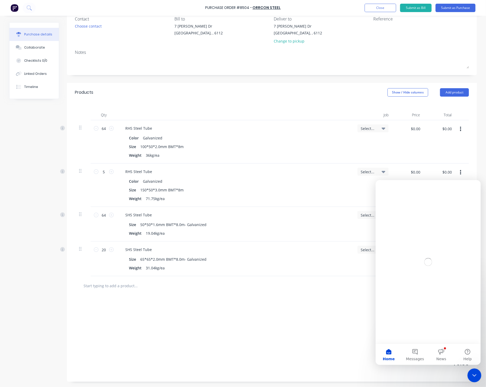
scroll to position [0, 0]
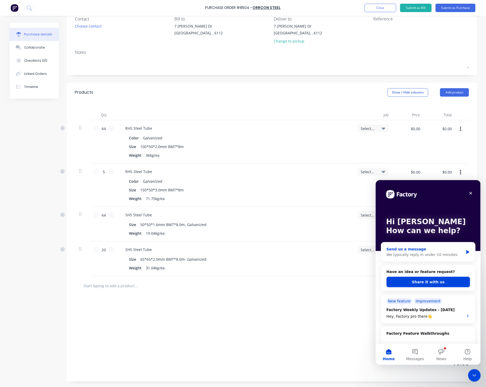
click at [427, 254] on div "We typically reply in under 10 minutes" at bounding box center [424, 255] width 77 height 6
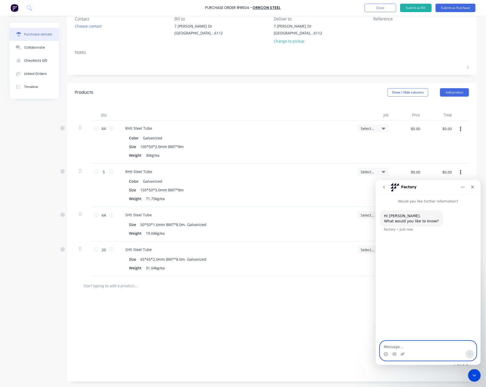
click at [394, 322] on textarea "Message…" at bounding box center [428, 345] width 96 height 9
type textarea "Hi,"
paste textarea "Message…"
type textarea "C"
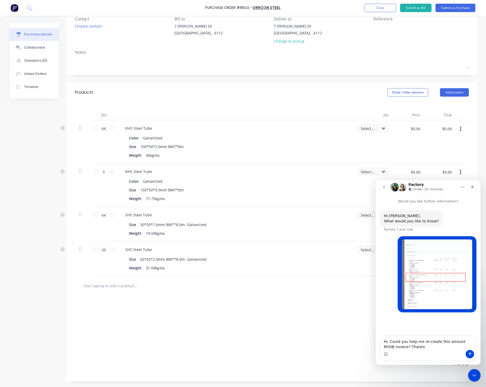
type textarea "Hi, Could you help me re-create this amount MYOB invoice? Thanks,"
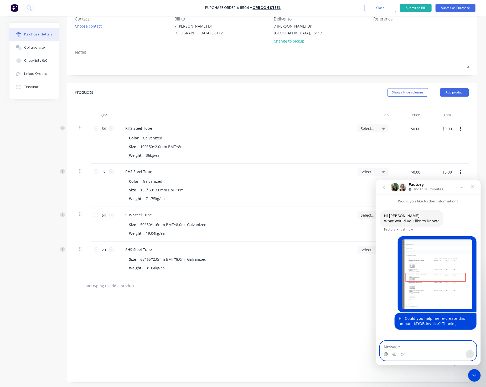
click at [407, 322] on textarea "Message…" at bounding box center [428, 345] width 96 height 9
type textarea "W"
click at [251, 322] on div "add delivery fee add discount Sub total $0.00 Tax $0.00 Total $0.00" at bounding box center [272, 338] width 410 height 86
click at [416, 322] on textarea "Message…" at bounding box center [428, 345] width 96 height 9
type textarea "order number is 47887. Thanks."
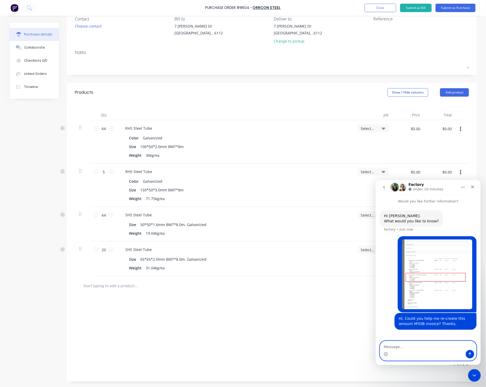
scroll to position [6, 0]
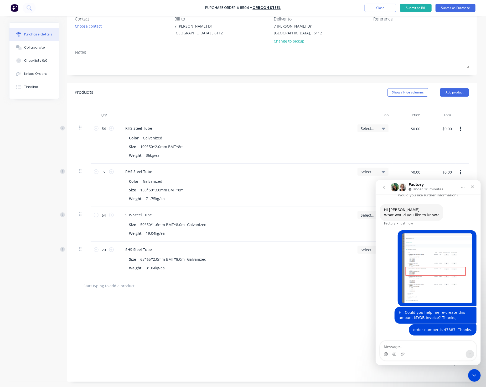
click at [312, 313] on div "add delivery fee add discount Sub total $0.00 Tax $0.00 Total $0.00" at bounding box center [272, 338] width 410 height 86
click at [470, 322] on icon "Close Intercom Messenger" at bounding box center [473, 375] width 6 height 6
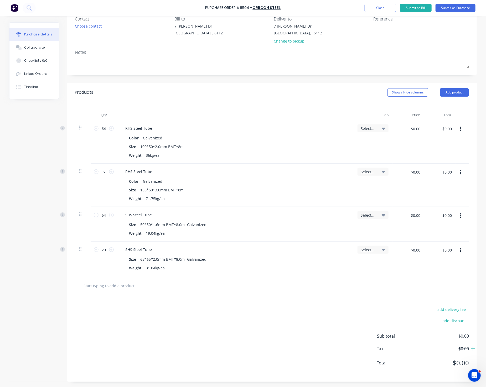
click at [275, 292] on div at bounding box center [272, 285] width 394 height 19
click at [453, 93] on button "Add product" at bounding box center [454, 92] width 29 height 8
click at [448, 108] on div "Product catalogue" at bounding box center [444, 106] width 40 height 8
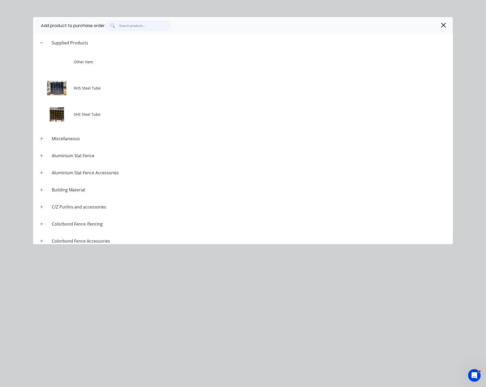
click at [145, 27] on input "text" at bounding box center [144, 25] width 51 height 11
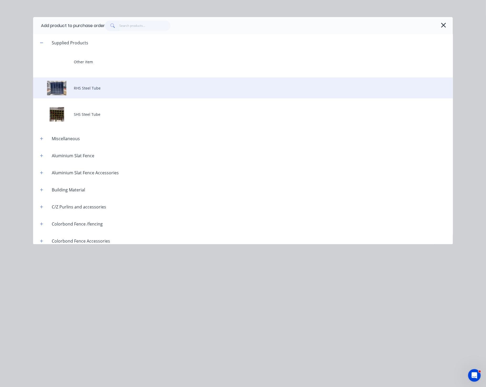
click at [96, 87] on div "RHS Steel Tube" at bounding box center [243, 87] width 420 height 21
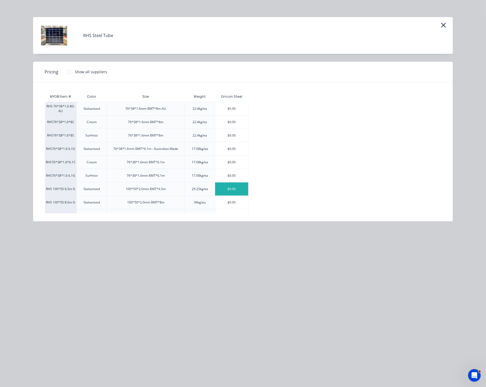
click at [234, 187] on div "$0.00" at bounding box center [231, 189] width 33 height 13
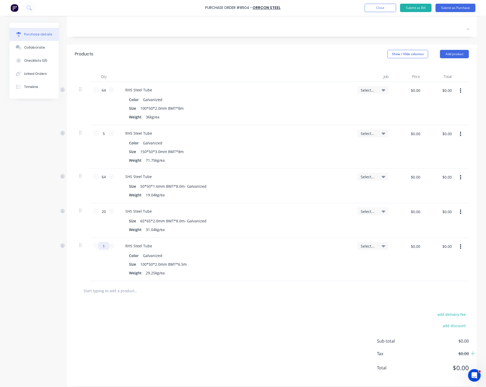
click at [100, 284] on div "Products Show / Hide columns Add product Qty Job Price Total 64 64 RHS Steel Tu…" at bounding box center [272, 216] width 410 height 342
click at [106, 244] on input "1" at bounding box center [103, 245] width 11 height 8
type input "18"
click at [258, 286] on div at bounding box center [271, 289] width 385 height 11
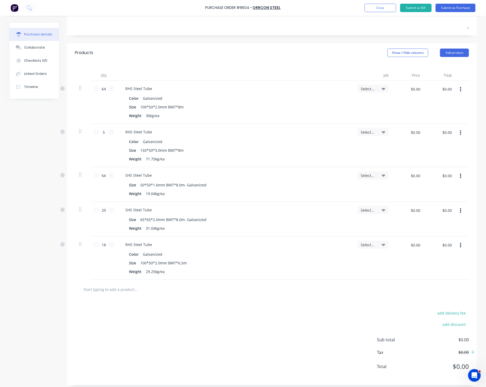
click at [285, 282] on div at bounding box center [272, 289] width 394 height 19
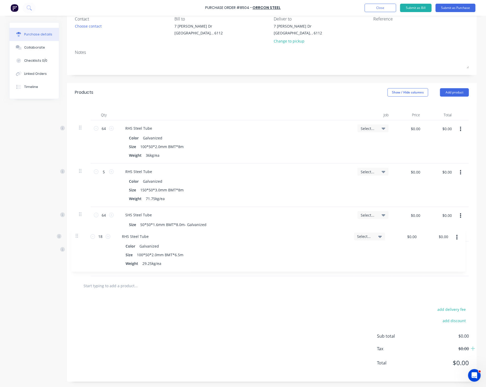
scroll to position [48, 0]
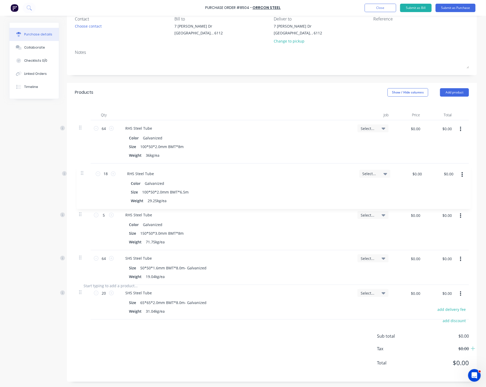
drag, startPoint x: 76, startPoint y: 245, endPoint x: 83, endPoint y: 171, distance: 74.3
click at [81, 173] on div "64 64 RHS Steel Tube Color Galvanized Size 100*50*2.0mm BMT*8m Weight 36kg/ea S…" at bounding box center [272, 198] width 394 height 156
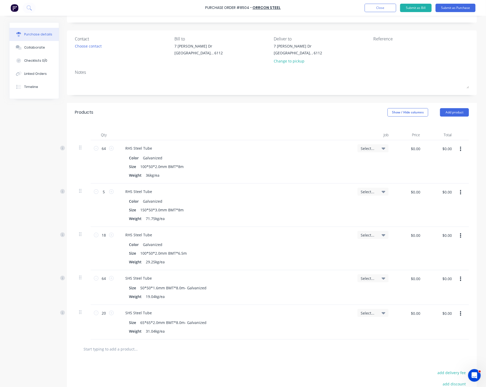
scroll to position [8, 0]
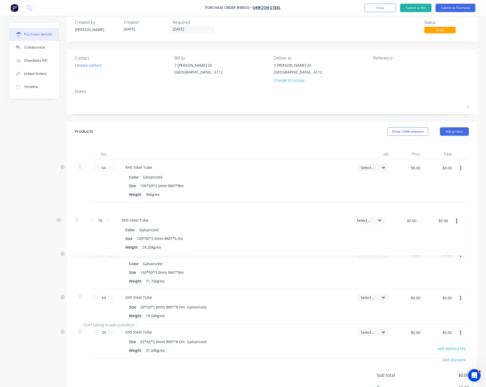
drag, startPoint x: 78, startPoint y: 255, endPoint x: 77, endPoint y: 217, distance: 37.8
click at [77, 217] on div "64 64 RHS Steel Tube Color Galvanized Size 100*50*2.0mm BMT*8m Weight 36kg/ea S…" at bounding box center [272, 237] width 394 height 156
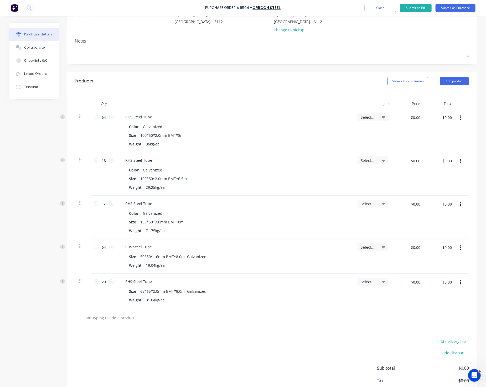
scroll to position [91, 0]
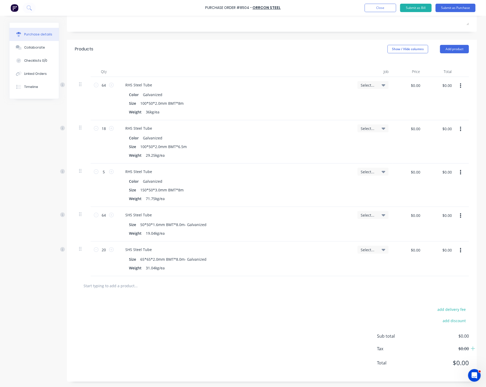
drag, startPoint x: 290, startPoint y: 332, endPoint x: 292, endPoint y: 330, distance: 3.1
click at [290, 322] on div "add delivery fee add discount Sub total $0.00 Tax $0.00 Total $0.00" at bounding box center [272, 338] width 410 height 86
click at [463, 6] on button "Submit as Purchase" at bounding box center [455, 8] width 40 height 8
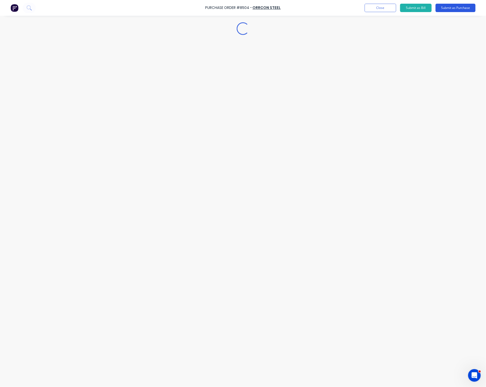
scroll to position [0, 0]
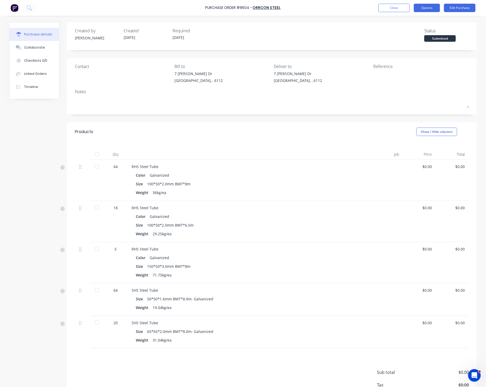
click at [428, 7] on button "Options" at bounding box center [427, 8] width 26 height 8
click at [420, 24] on div "Print / Email" at bounding box center [415, 22] width 40 height 8
click at [411, 41] on div "Without pricing" at bounding box center [415, 43] width 40 height 8
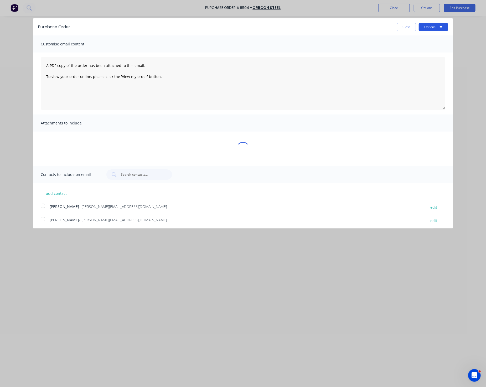
drag, startPoint x: 420, startPoint y: 27, endPoint x: 425, endPoint y: 30, distance: 5.5
click at [420, 27] on button "Options" at bounding box center [433, 27] width 29 height 8
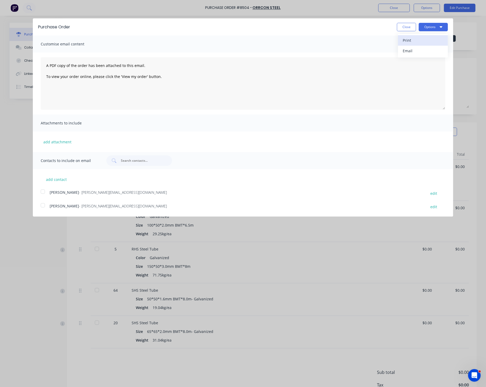
click at [430, 44] on div "Print" at bounding box center [423, 41] width 40 height 8
click at [406, 28] on button "Close" at bounding box center [406, 27] width 19 height 8
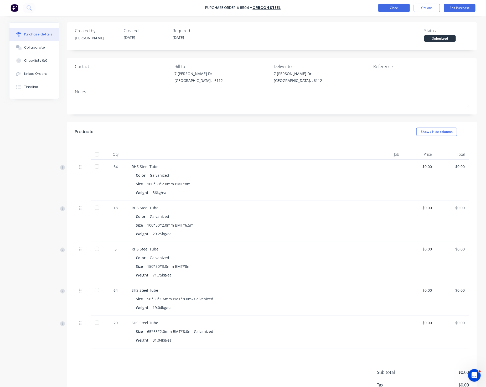
click at [393, 9] on button "Close" at bounding box center [394, 8] width 32 height 8
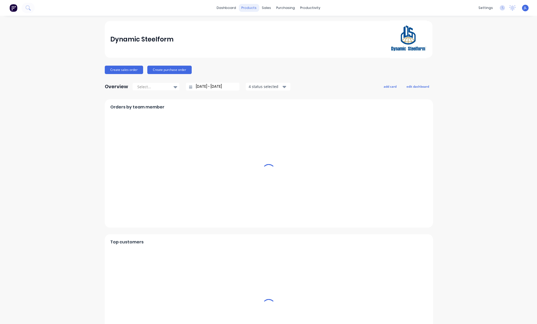
drag, startPoint x: 245, startPoint y: 7, endPoint x: 247, endPoint y: 10, distance: 4.3
click at [245, 7] on div "products" at bounding box center [249, 8] width 20 height 8
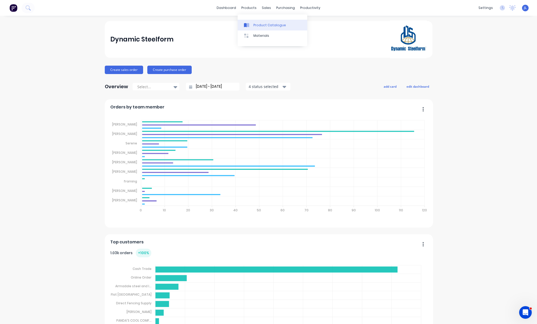
click at [254, 25] on div "Product Catalogue" at bounding box center [269, 25] width 33 height 5
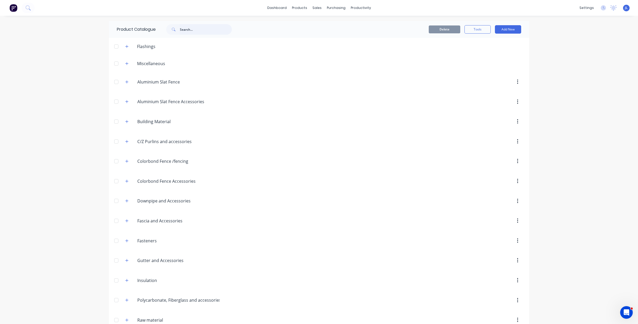
click at [199, 30] on input "text" at bounding box center [206, 29] width 52 height 11
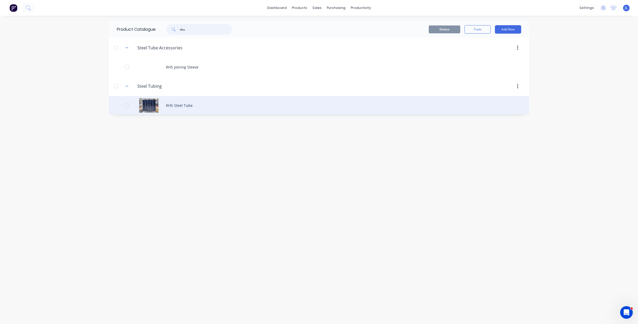
type input "rhs"
click at [185, 105] on div "RHS Steel Tube" at bounding box center [319, 105] width 420 height 19
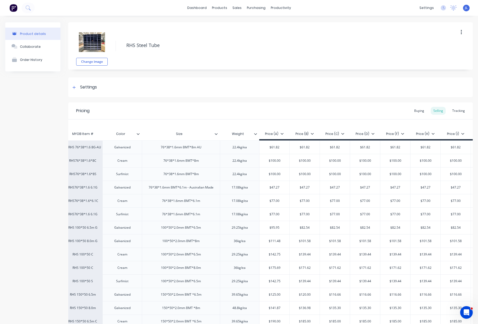
scroll to position [0, 50]
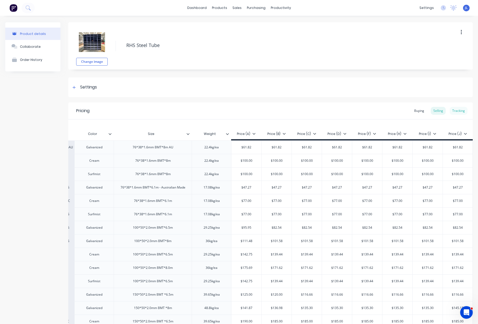
click at [452, 110] on div "Tracking" at bounding box center [459, 111] width 18 height 8
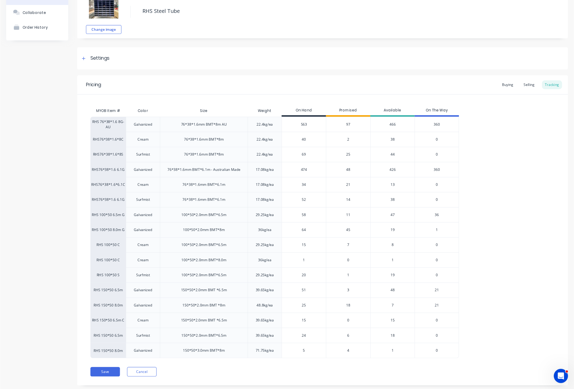
scroll to position [4, 0]
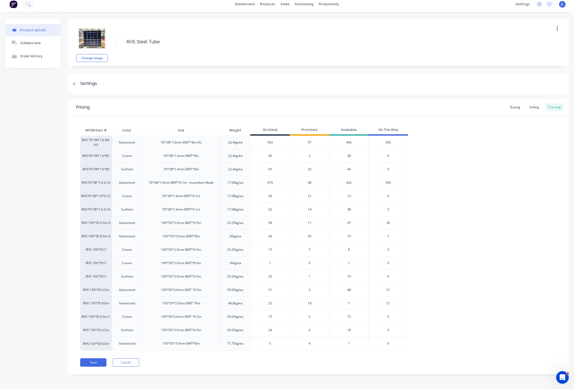
click at [309, 249] on span "7" at bounding box center [309, 249] width 2 height 5
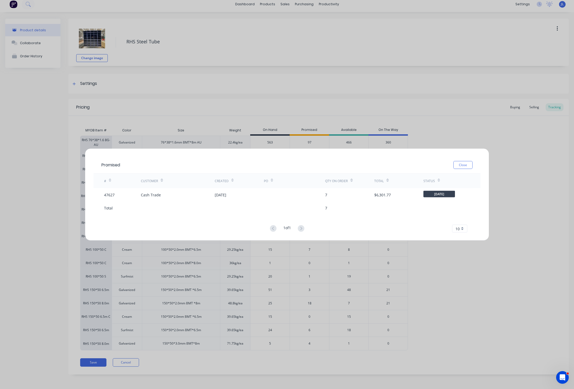
click at [461, 164] on button "Close" at bounding box center [462, 165] width 19 height 8
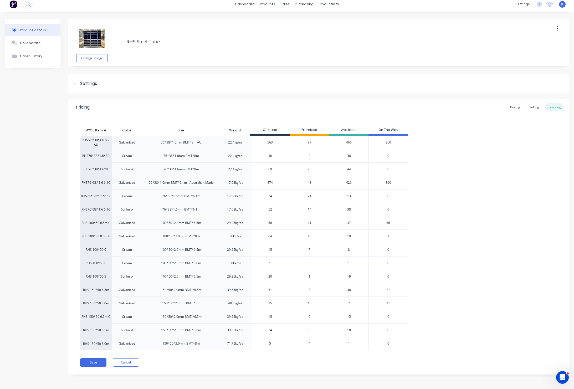
type input "15"
click at [280, 248] on input "15" at bounding box center [269, 249] width 39 height 5
click at [388, 289] on span "21" at bounding box center [388, 289] width 4 height 5
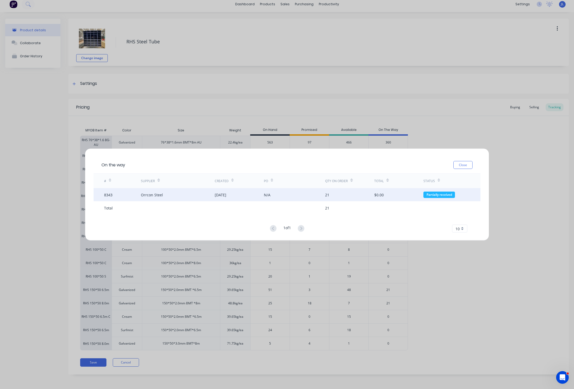
click at [174, 190] on div "Orrcon Steel" at bounding box center [178, 194] width 74 height 13
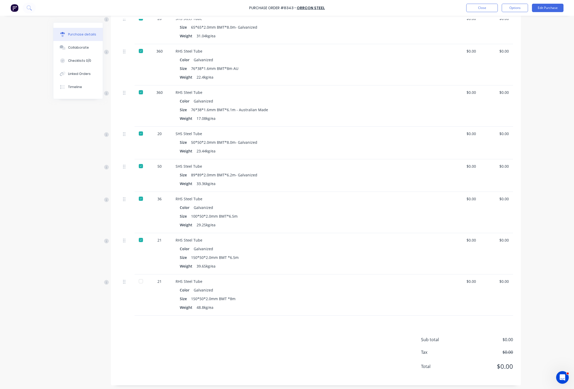
scroll to position [150, 0]
click at [138, 279] on div at bounding box center [141, 279] width 11 height 11
click at [478, 10] on button "Close" at bounding box center [482, 8] width 32 height 8
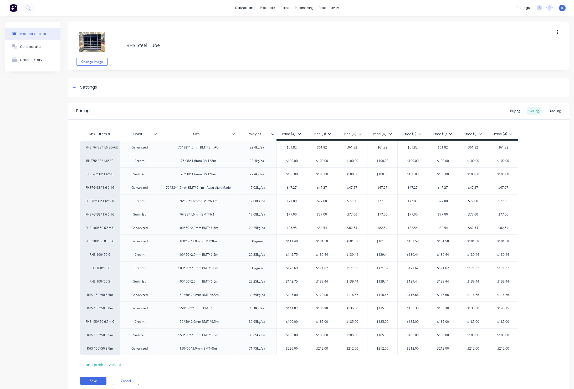
click at [557, 111] on div "Pricing Buying Selling Tracking" at bounding box center [318, 110] width 500 height 17
click at [551, 111] on div "Tracking" at bounding box center [554, 111] width 18 height 8
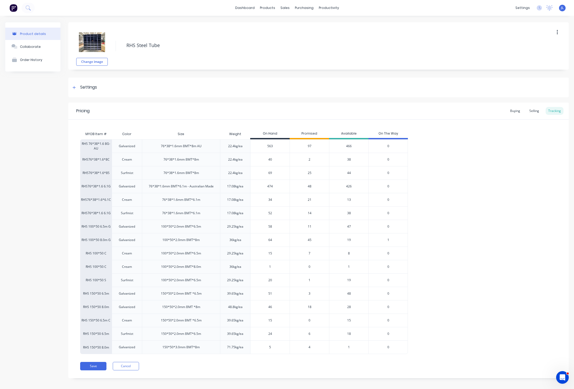
scroll to position [4, 0]
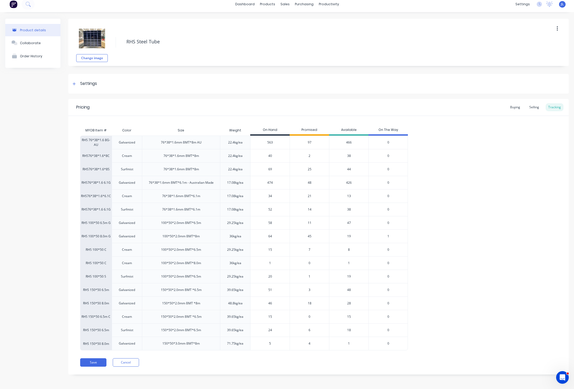
click at [311, 342] on div "4" at bounding box center [308, 343] width 39 height 14
click at [309, 343] on span "4" at bounding box center [309, 343] width 2 height 5
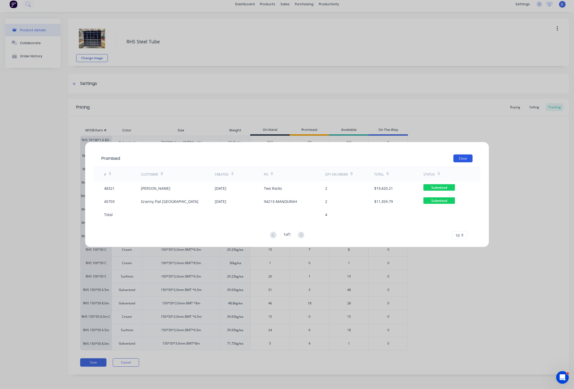
click at [464, 161] on button "Close" at bounding box center [462, 158] width 19 height 8
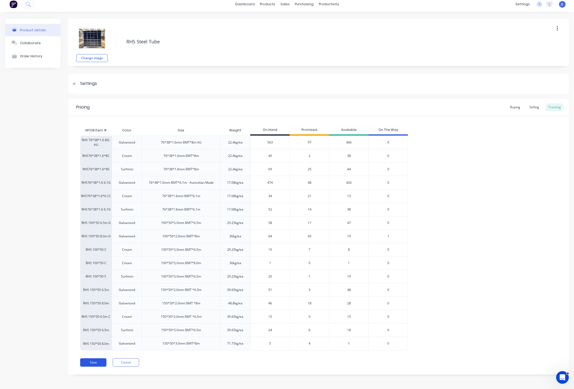
click at [89, 361] on button "Save" at bounding box center [93, 362] width 26 height 8
type textarea "x"
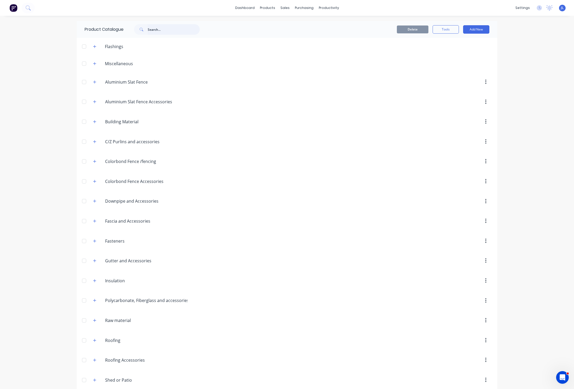
click at [161, 32] on input "text" at bounding box center [174, 29] width 52 height 11
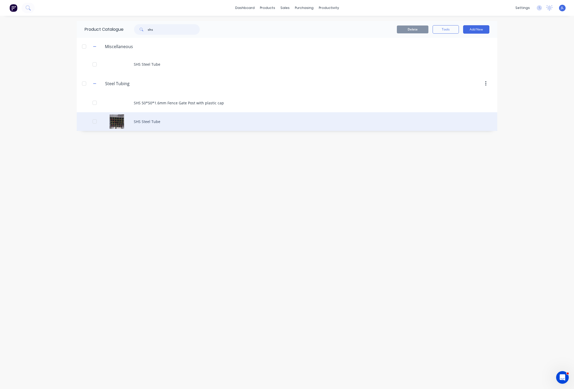
type input "shs"
click at [154, 119] on div "SHS Steel Tube" at bounding box center [287, 121] width 420 height 19
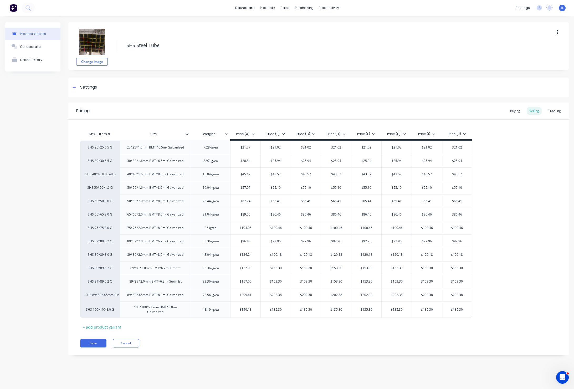
type textarea "x"
click at [558, 111] on div "Tracking" at bounding box center [554, 111] width 18 height 8
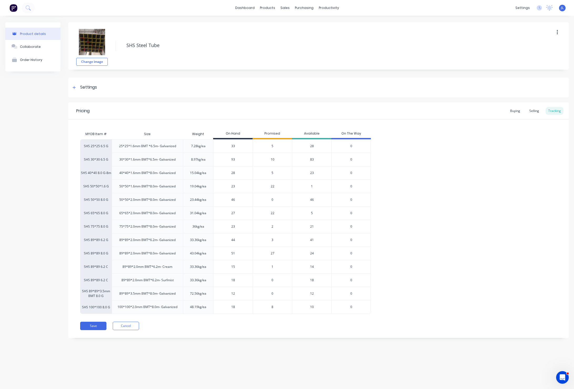
type input "23"
click at [238, 185] on input "23" at bounding box center [232, 186] width 39 height 5
click at [272, 187] on span "22" at bounding box center [272, 186] width 4 height 5
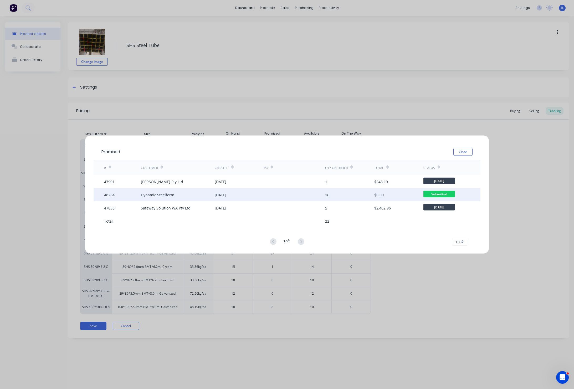
click at [270, 197] on div at bounding box center [294, 194] width 61 height 13
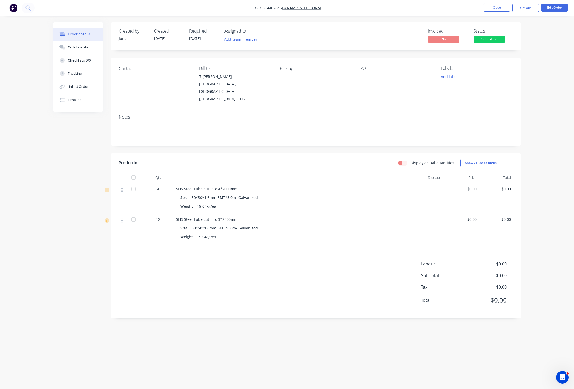
click at [133, 172] on div at bounding box center [133, 177] width 11 height 11
click at [498, 7] on button "Close" at bounding box center [496, 8] width 26 height 8
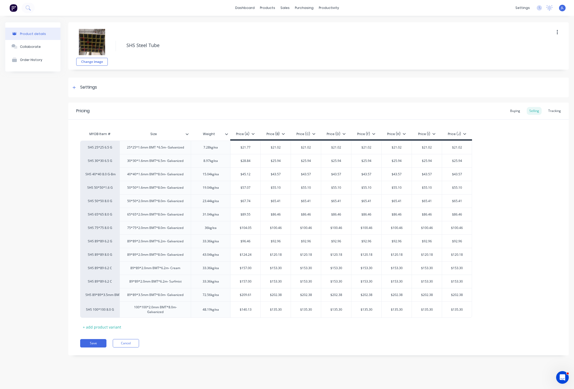
type textarea "x"
click at [555, 110] on div "Tracking" at bounding box center [554, 111] width 18 height 8
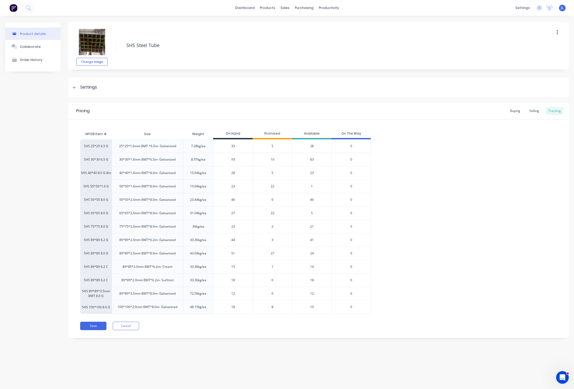
click at [233, 185] on input "23" at bounding box center [232, 186] width 39 height 5
type input "22"
type textarea "x"
type input "22"
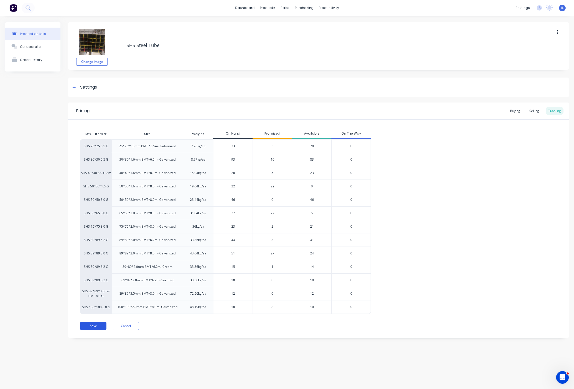
click at [82, 330] on button "Save" at bounding box center [93, 325] width 26 height 8
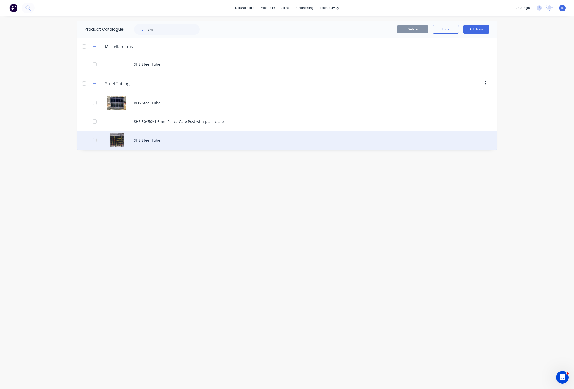
click at [148, 135] on div "SHS Steel Tube" at bounding box center [287, 140] width 420 height 19
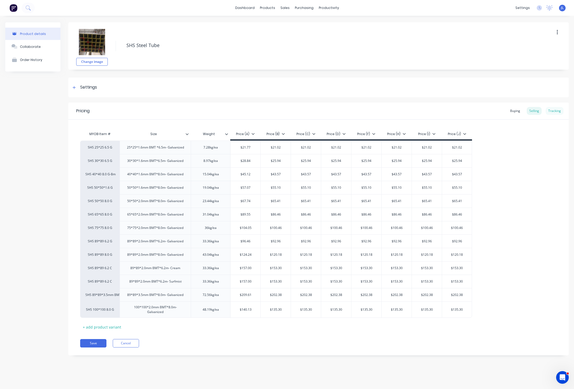
click at [555, 109] on div "Tracking" at bounding box center [554, 111] width 18 height 8
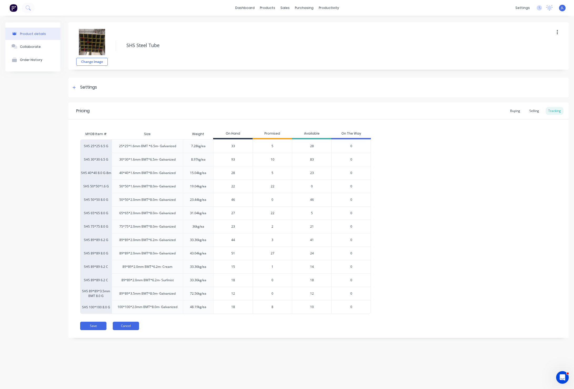
click at [126, 330] on button "Cancel" at bounding box center [126, 325] width 26 height 8
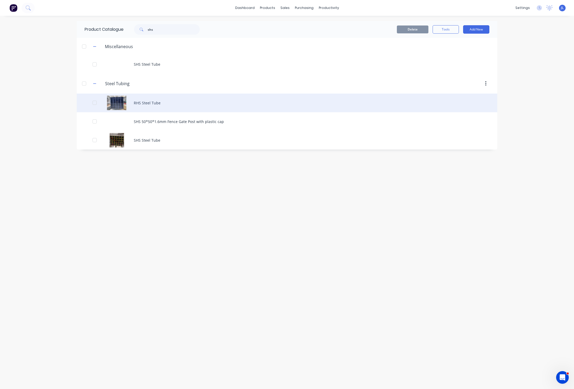
click at [167, 103] on div "RHS Steel Tube" at bounding box center [287, 102] width 420 height 19
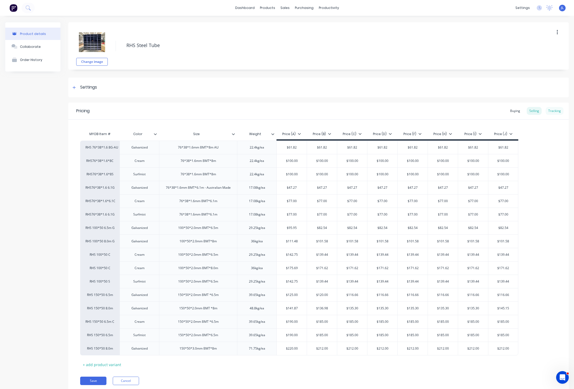
click at [554, 112] on div "Tracking" at bounding box center [554, 111] width 18 height 8
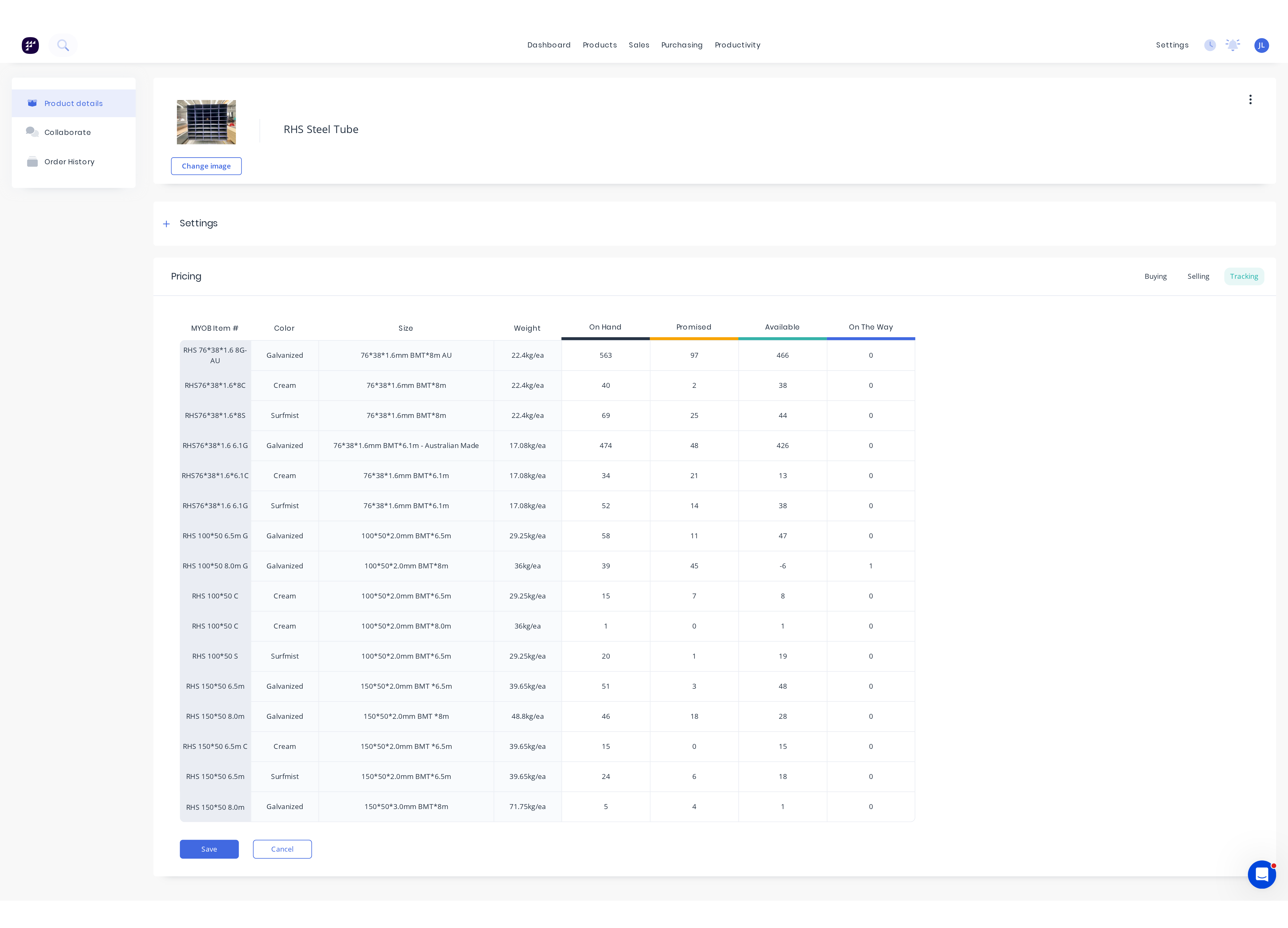
scroll to position [4, 0]
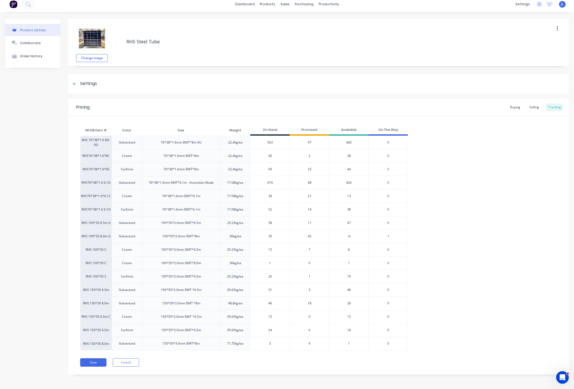
click at [311, 237] on span "45" at bounding box center [310, 236] width 4 height 5
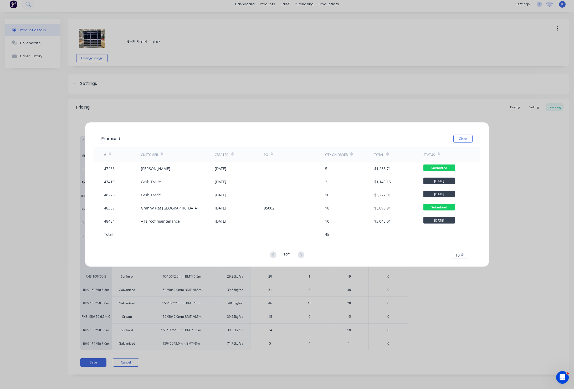
click at [467, 138] on button "Close" at bounding box center [462, 139] width 19 height 8
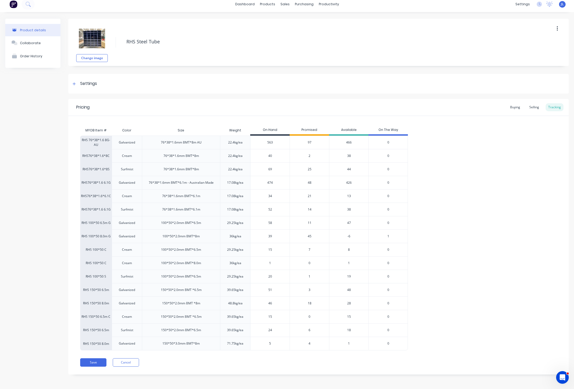
click at [318, 356] on div "Pricing Buying Selling Tracking MYOB Item # Color Size Weight On Hand Promised …" at bounding box center [318, 236] width 500 height 275
click at [124, 362] on button "Cancel" at bounding box center [126, 362] width 26 height 8
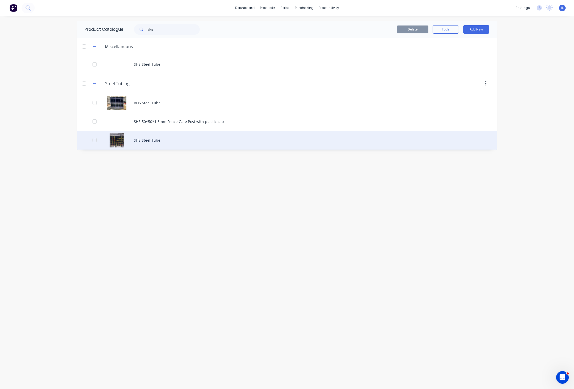
click at [140, 142] on div "SHS Steel Tube" at bounding box center [287, 140] width 420 height 19
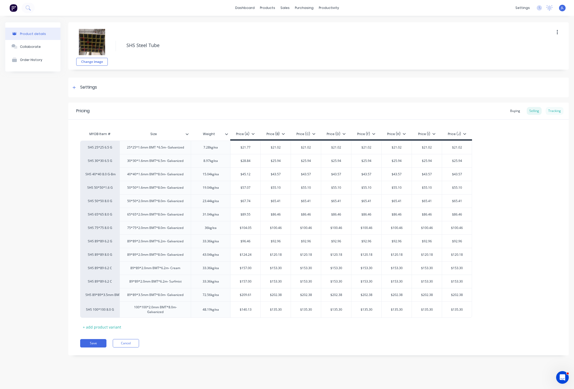
click at [549, 111] on div "Tracking" at bounding box center [554, 111] width 18 height 8
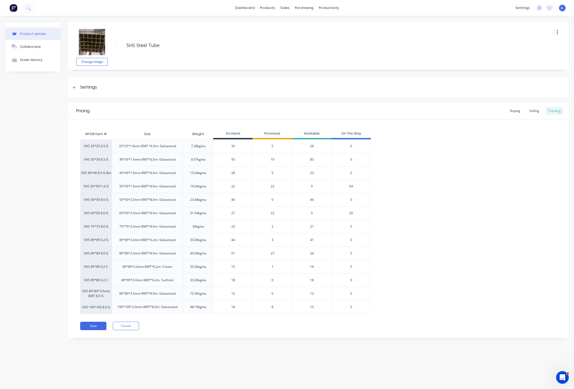
click at [40, 108] on div "Product details Collaborate Order History" at bounding box center [32, 183] width 55 height 323
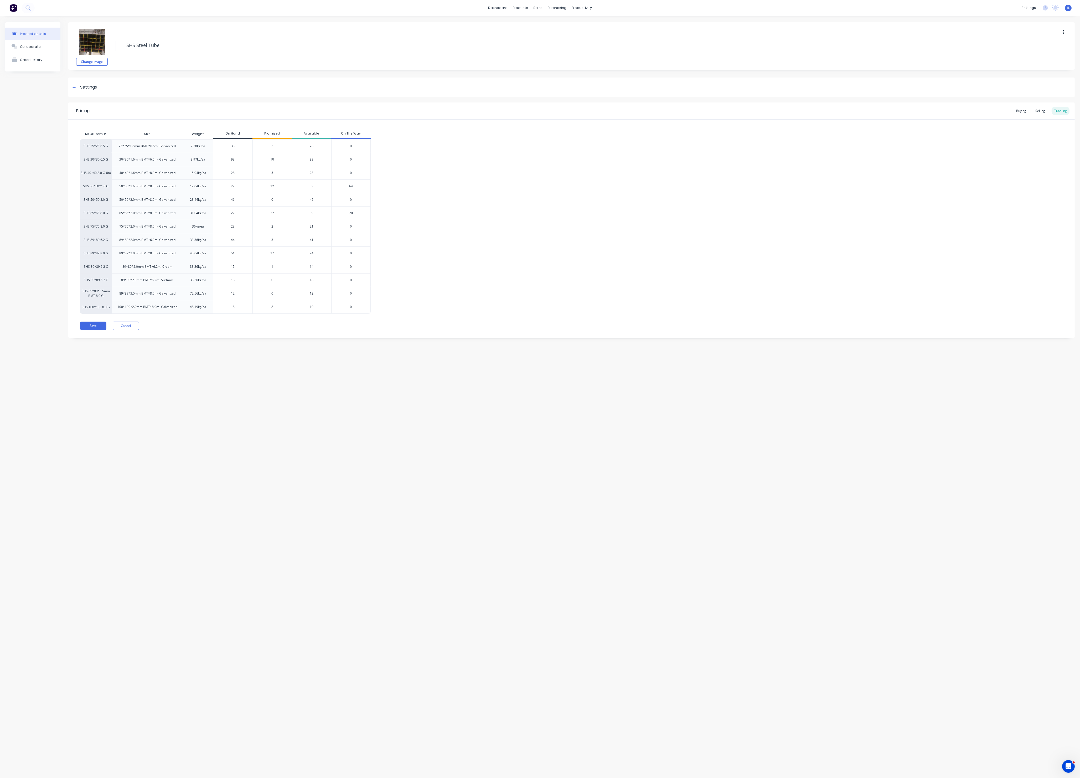
type textarea "x"
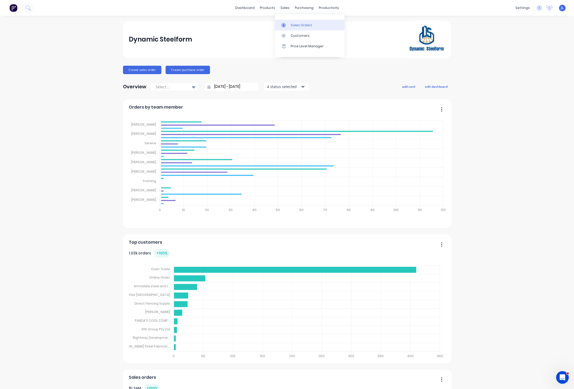
click at [302, 24] on div "Sales Orders" at bounding box center [301, 25] width 22 height 5
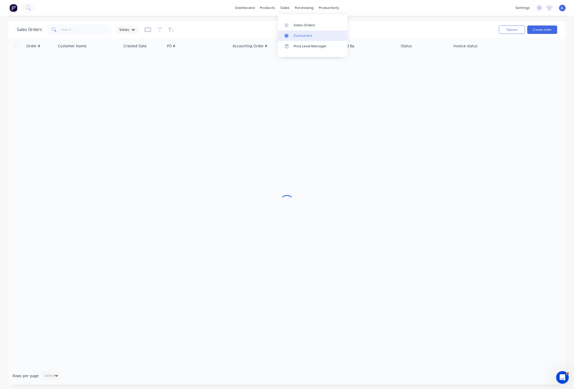
click at [297, 36] on div "Customers" at bounding box center [302, 35] width 19 height 5
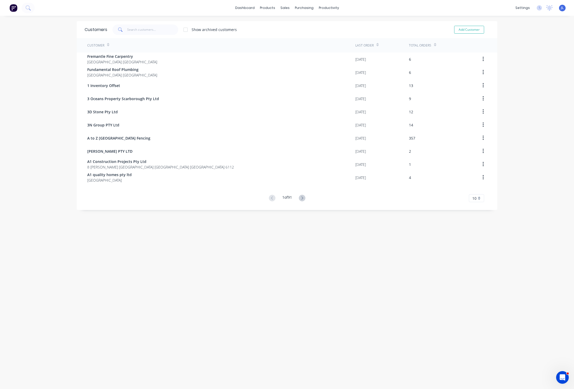
click at [155, 14] on div "dashboard products sales purchasing productivity dashboard products Product Cat…" at bounding box center [287, 8] width 574 height 16
click at [164, 26] on input "text" at bounding box center [152, 29] width 51 height 11
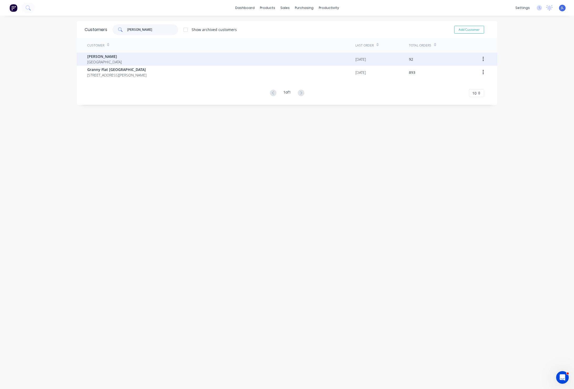
type input "[PERSON_NAME]"
click at [150, 59] on div "[PERSON_NAME] [GEOGRAPHIC_DATA]" at bounding box center [221, 59] width 268 height 13
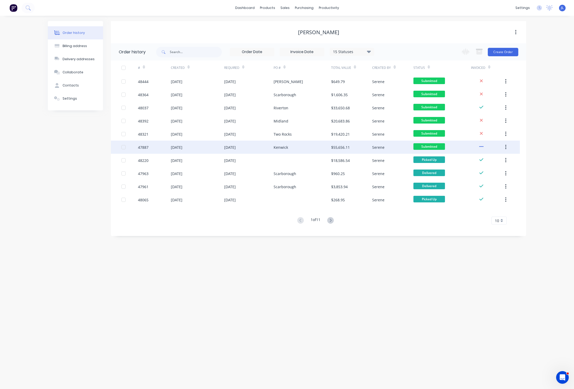
click at [299, 146] on div "Kenwick" at bounding box center [302, 146] width 58 height 13
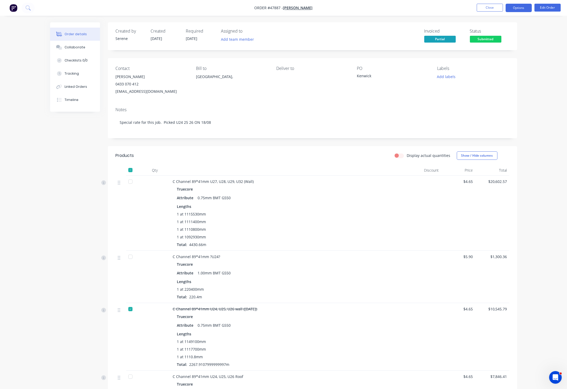
click at [524, 8] on button "Options" at bounding box center [519, 8] width 26 height 8
click at [502, 31] on div "Invoice" at bounding box center [503, 32] width 48 height 8
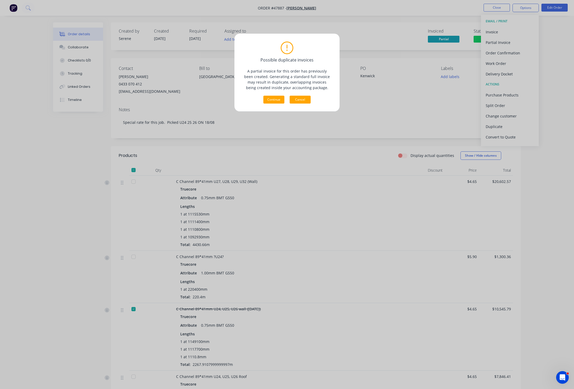
click at [304, 99] on button "Cancel" at bounding box center [299, 100] width 21 height 8
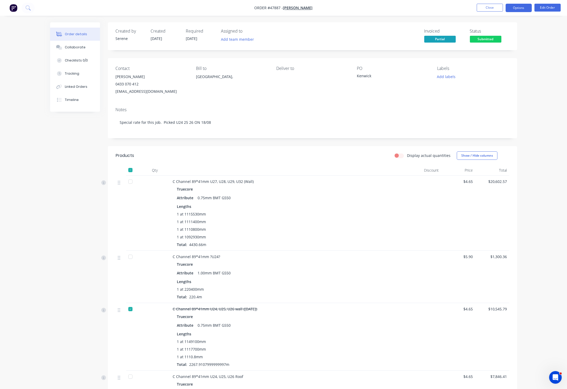
click at [520, 8] on button "Options" at bounding box center [519, 8] width 26 height 8
click at [452, 23] on div "Created by [PERSON_NAME] Created [DATE] Required [DATE] Assigned to Add team me…" at bounding box center [313, 36] width 410 height 28
click at [88, 97] on button "Timeline" at bounding box center [75, 99] width 50 height 13
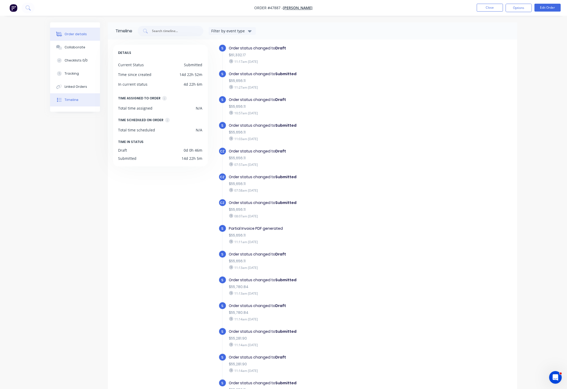
click at [76, 32] on div "Order details" at bounding box center [76, 34] width 22 height 5
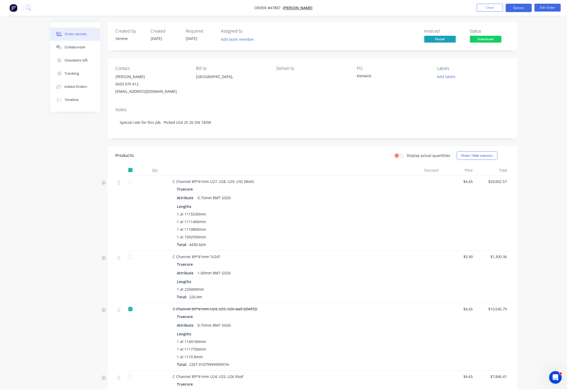
click at [511, 8] on button "Options" at bounding box center [519, 8] width 26 height 8
click at [491, 45] on div "Partial Invoice" at bounding box center [503, 43] width 48 height 8
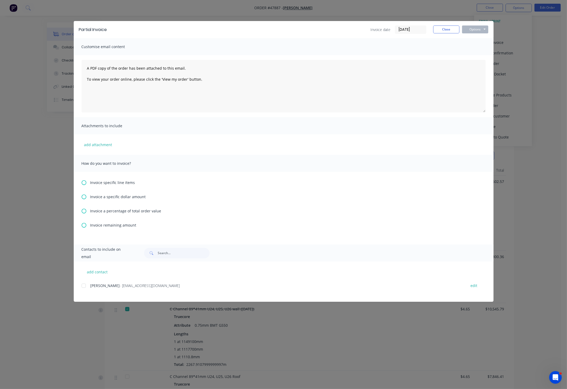
click at [83, 184] on icon at bounding box center [84, 182] width 5 height 5
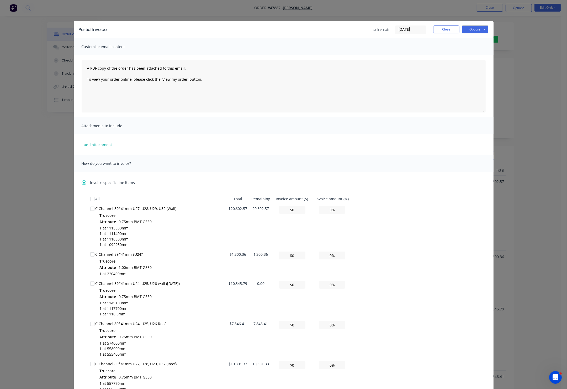
click at [83, 184] on icon at bounding box center [84, 182] width 5 height 5
click at [78, 182] on div "Invoice specific line items All Total Remaining Invoice amount ($) Invoice amou…" at bounding box center [284, 334] width 420 height 325
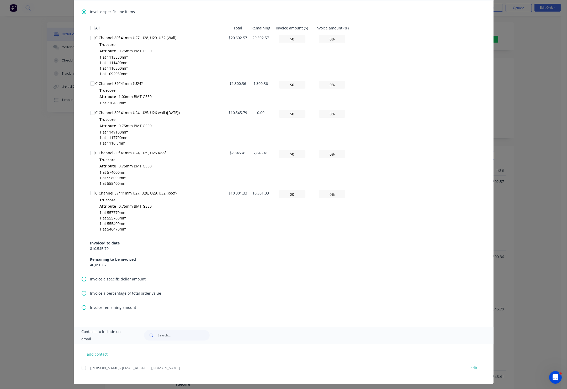
scroll to position [173, 0]
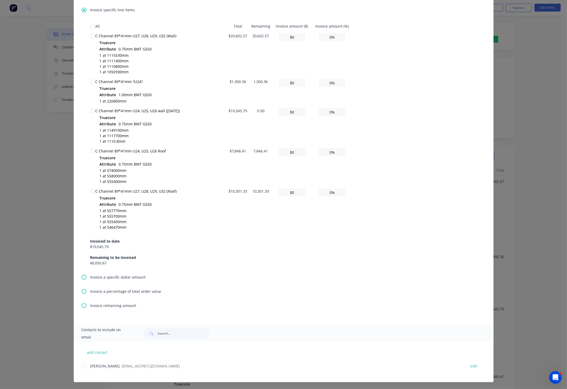
click at [82, 277] on icon at bounding box center [84, 277] width 5 height 5
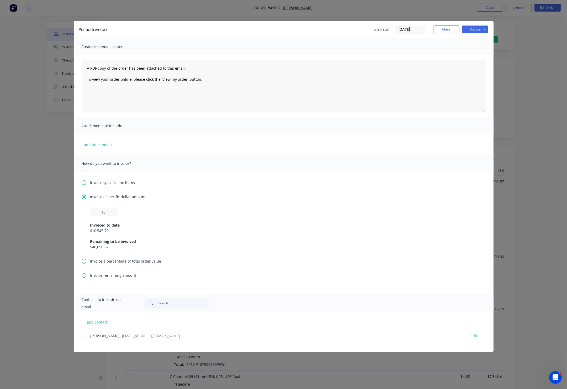
click at [85, 180] on icon at bounding box center [84, 182] width 5 height 5
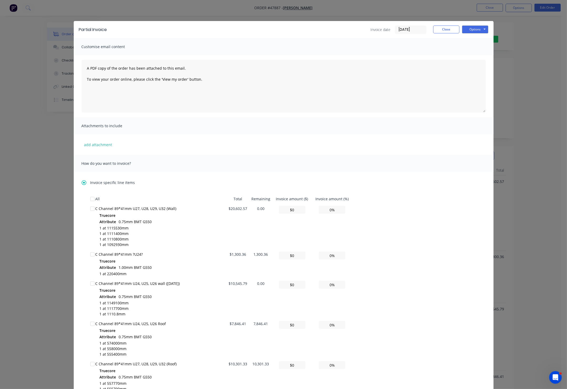
click at [74, 154] on div "add attachment" at bounding box center [284, 144] width 420 height 20
